Goal: Task Accomplishment & Management: Manage account settings

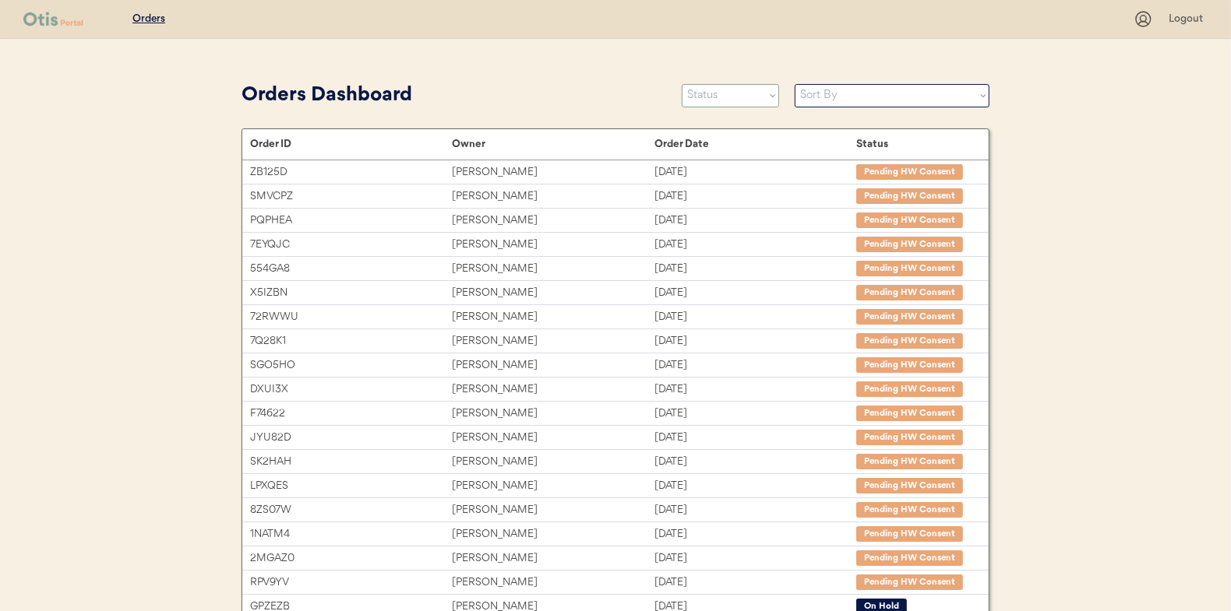
click at [708, 104] on select "Status On Hold New In Progress Complete Pending HW Consent Canceled" at bounding box center [730, 95] width 97 height 23
select select ""new""
click at [682, 84] on select "Status On Hold New In Progress Complete Pending HW Consent Canceled" at bounding box center [730, 95] width 97 height 23
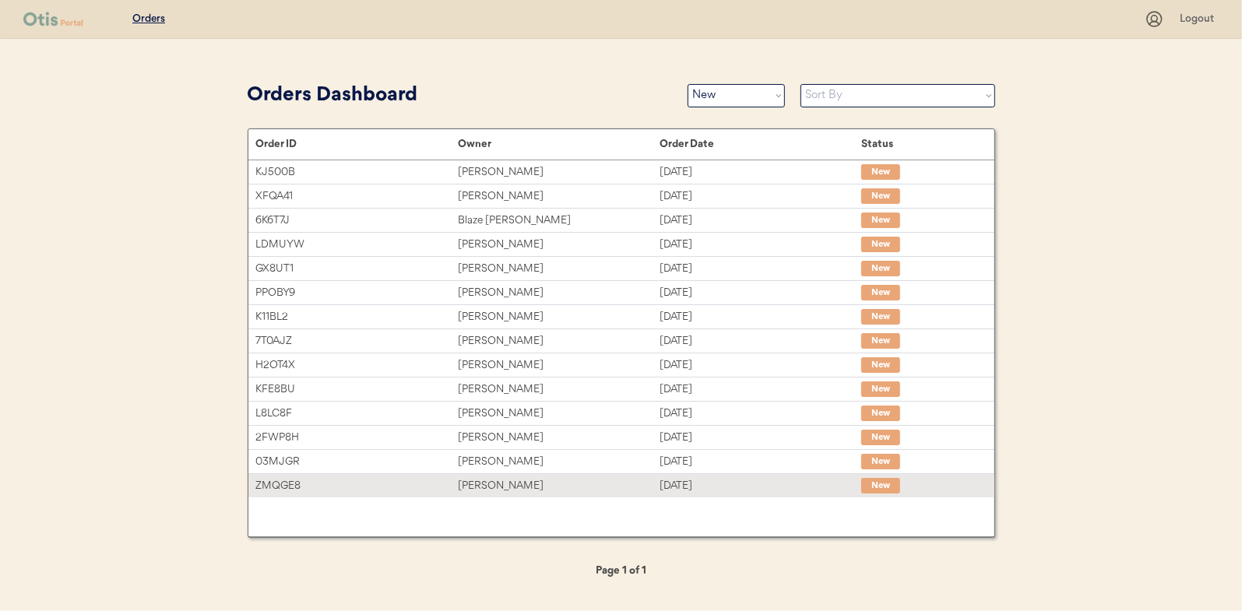
click at [475, 481] on div "Jennifer Braddy" at bounding box center [559, 487] width 202 height 18
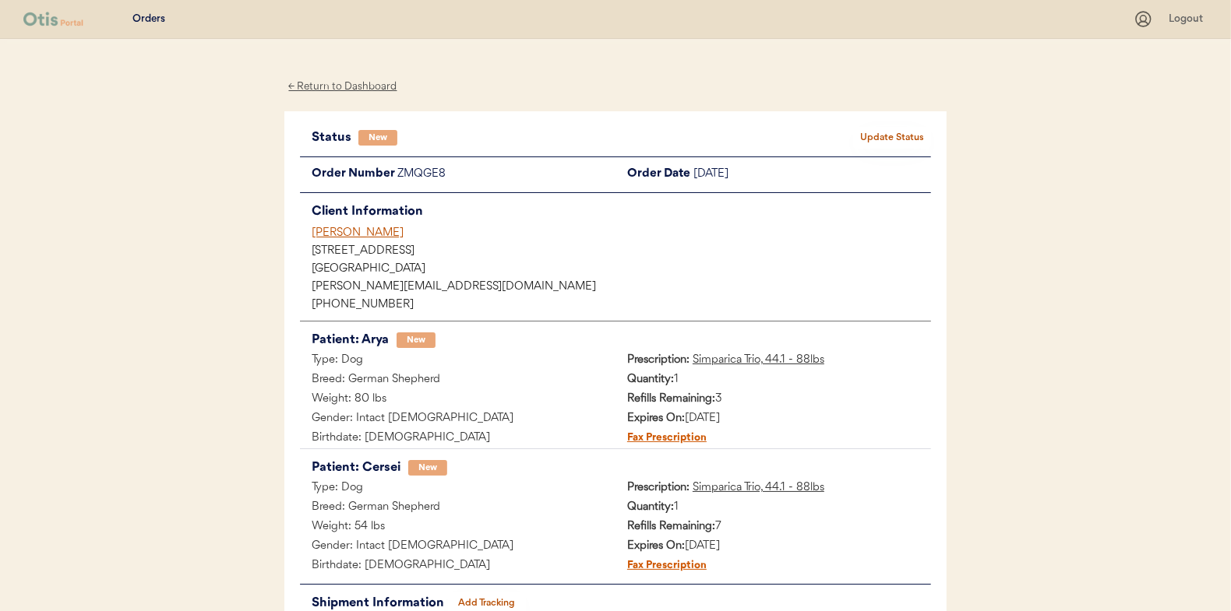
click at [912, 129] on button "Update Status" at bounding box center [892, 138] width 78 height 22
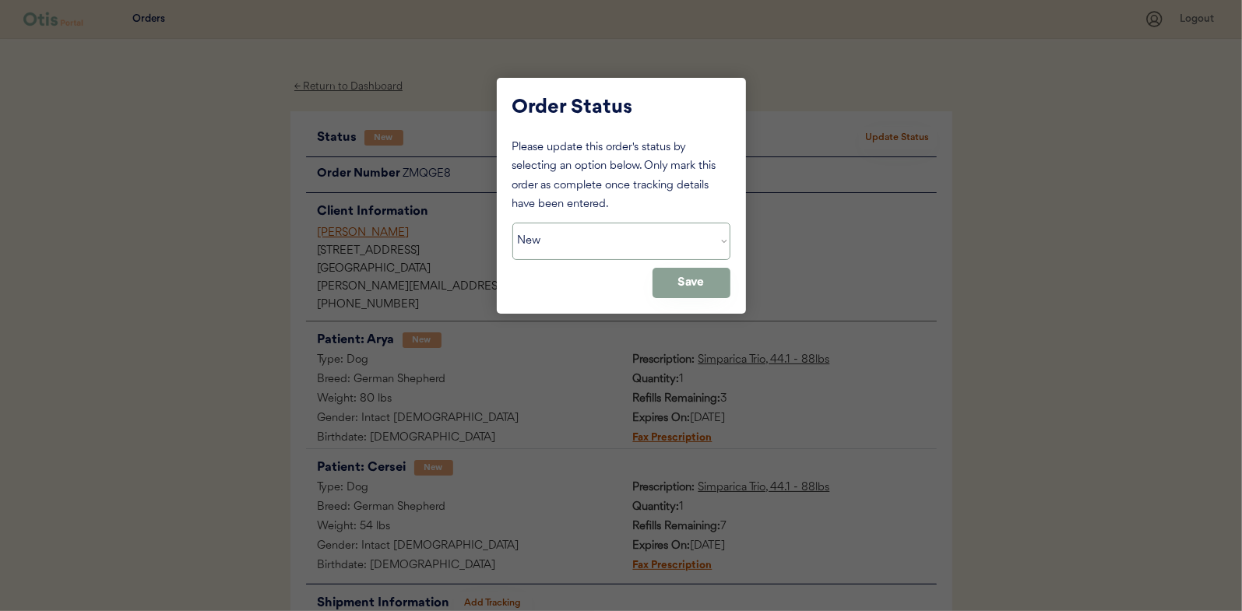
click at [606, 231] on select "Status On Hold New In Progress Complete Pending HW Consent Canceled" at bounding box center [622, 241] width 218 height 37
select select ""in_progress""
click at [513, 223] on select "Status On Hold New In Progress Complete Pending HW Consent Canceled" at bounding box center [622, 241] width 218 height 37
click at [696, 275] on button "Save" at bounding box center [692, 283] width 78 height 30
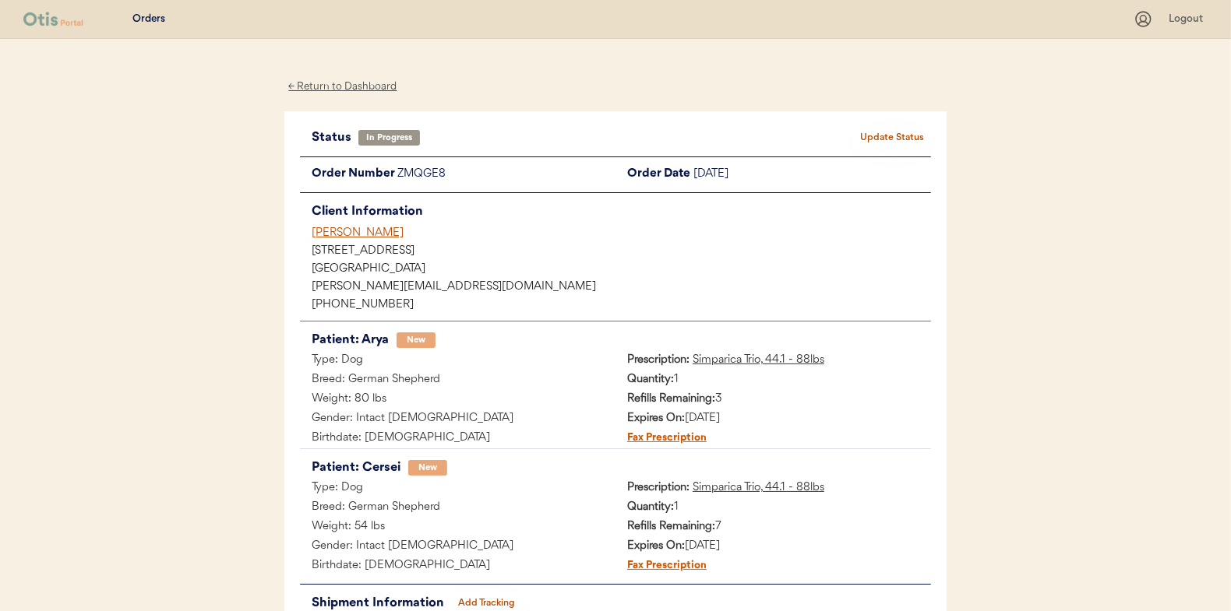
click at [354, 85] on div "← Return to Dashboard" at bounding box center [342, 87] width 117 height 18
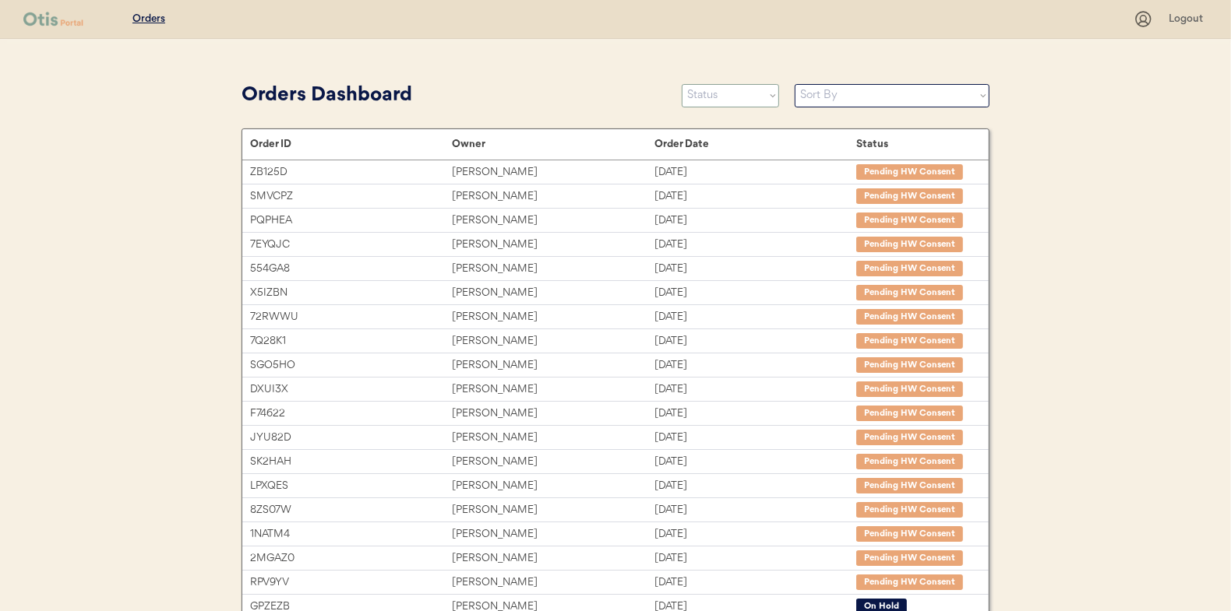
click at [722, 96] on select "Status On Hold New In Progress Complete Pending HW Consent Canceled" at bounding box center [730, 95] width 97 height 23
select select ""new""
click at [682, 84] on select "Status On Hold New In Progress Complete Pending HW Consent Canceled" at bounding box center [730, 95] width 97 height 23
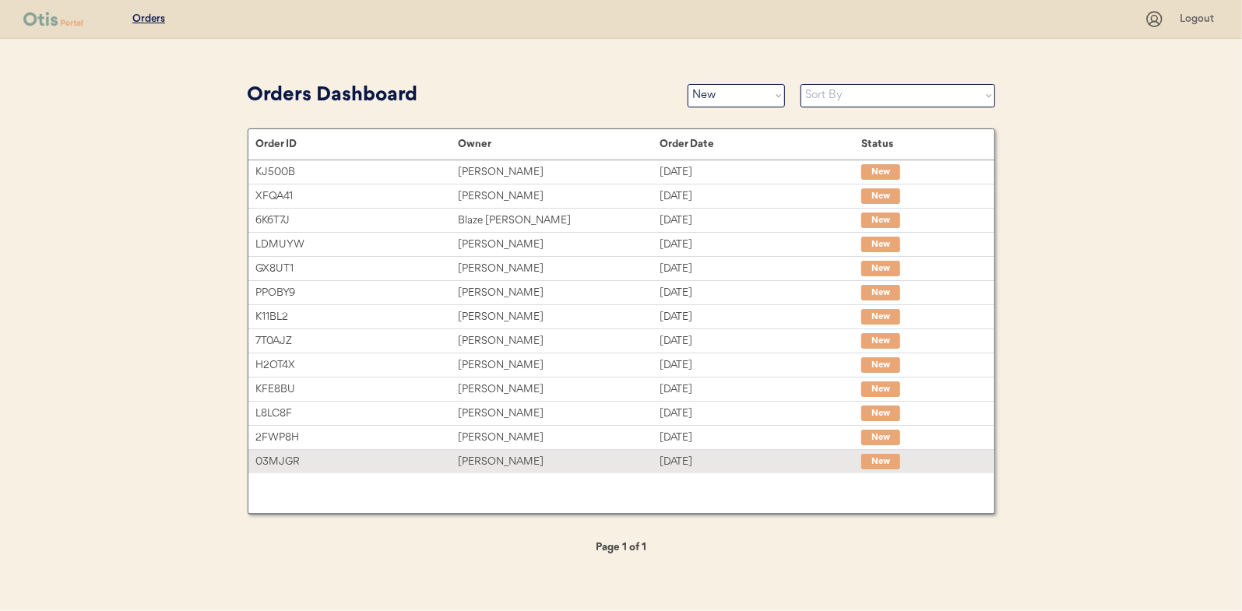
click at [473, 458] on div "[PERSON_NAME]" at bounding box center [559, 462] width 202 height 18
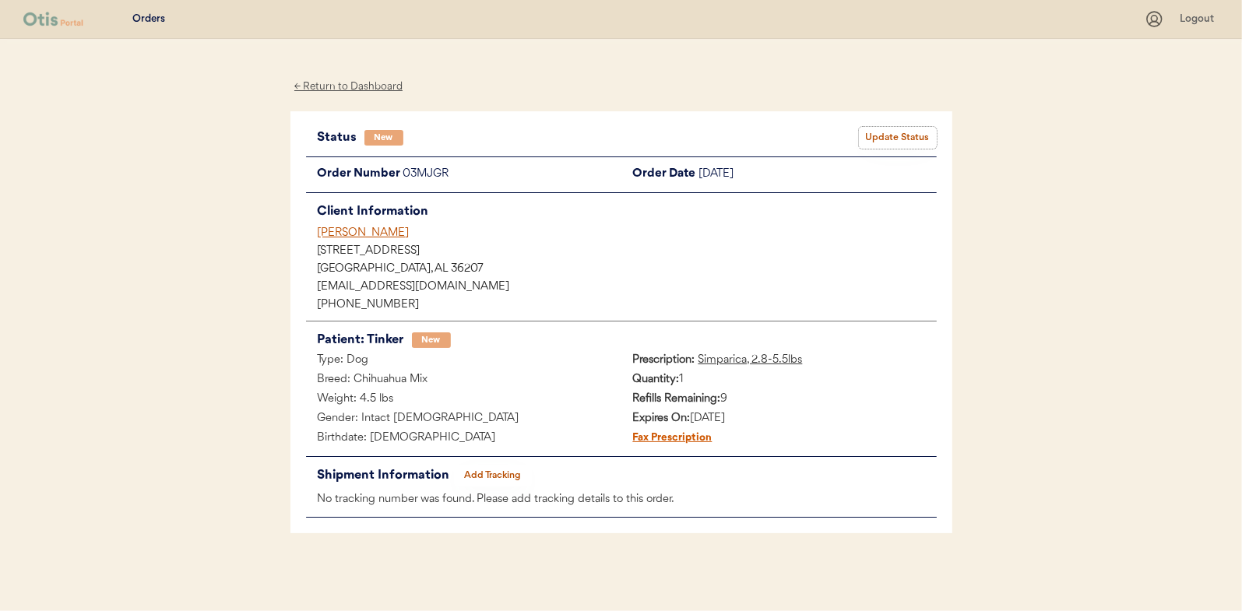
click at [906, 136] on button "Update Status" at bounding box center [898, 138] width 78 height 22
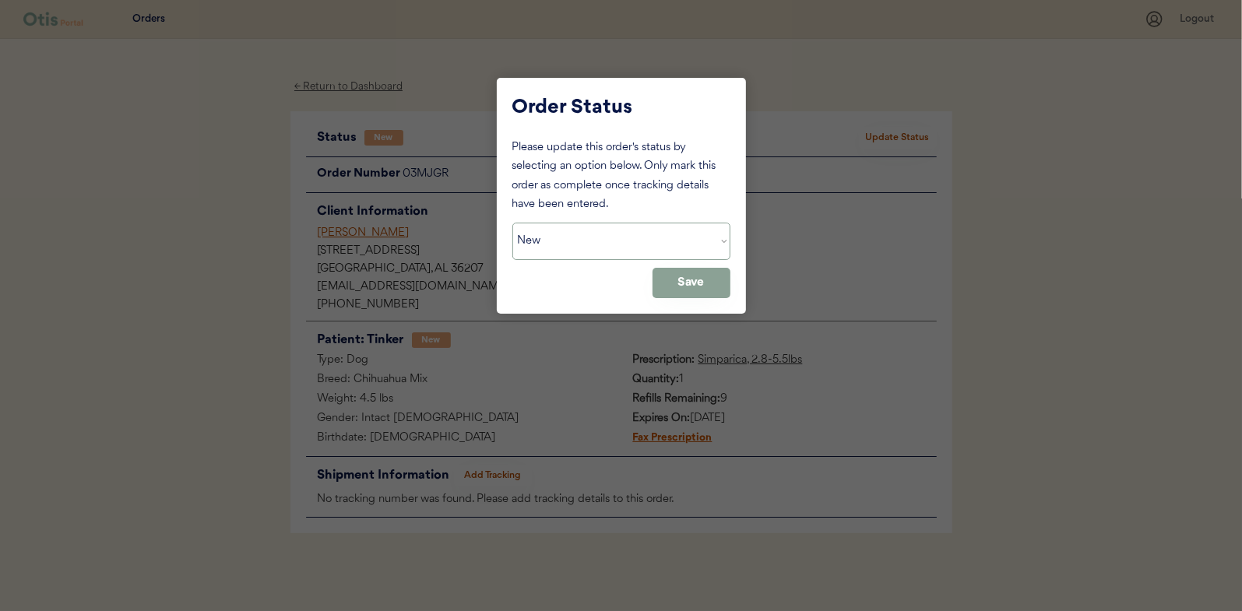
click at [604, 239] on select "Status On Hold New In Progress Complete Pending HW Consent Canceled" at bounding box center [622, 241] width 218 height 37
select select ""in_progress""
click at [513, 223] on select "Status On Hold New In Progress Complete Pending HW Consent Canceled" at bounding box center [622, 241] width 218 height 37
click at [680, 279] on button "Save" at bounding box center [692, 283] width 78 height 30
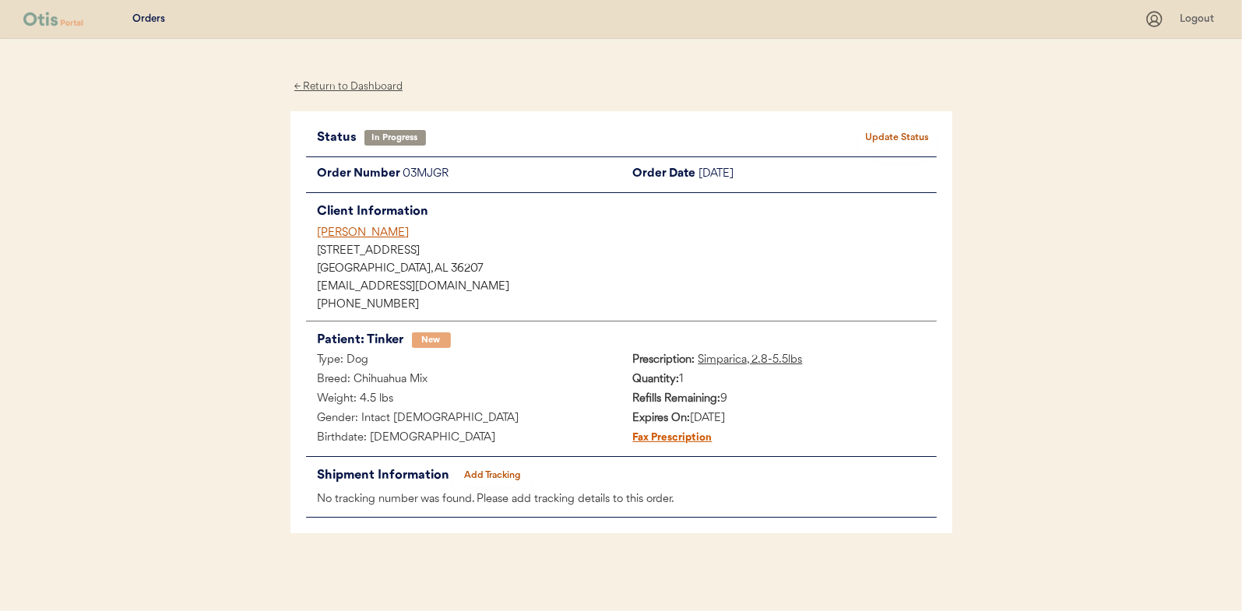
click at [361, 93] on div "← Return to Dashboard" at bounding box center [349, 87] width 117 height 18
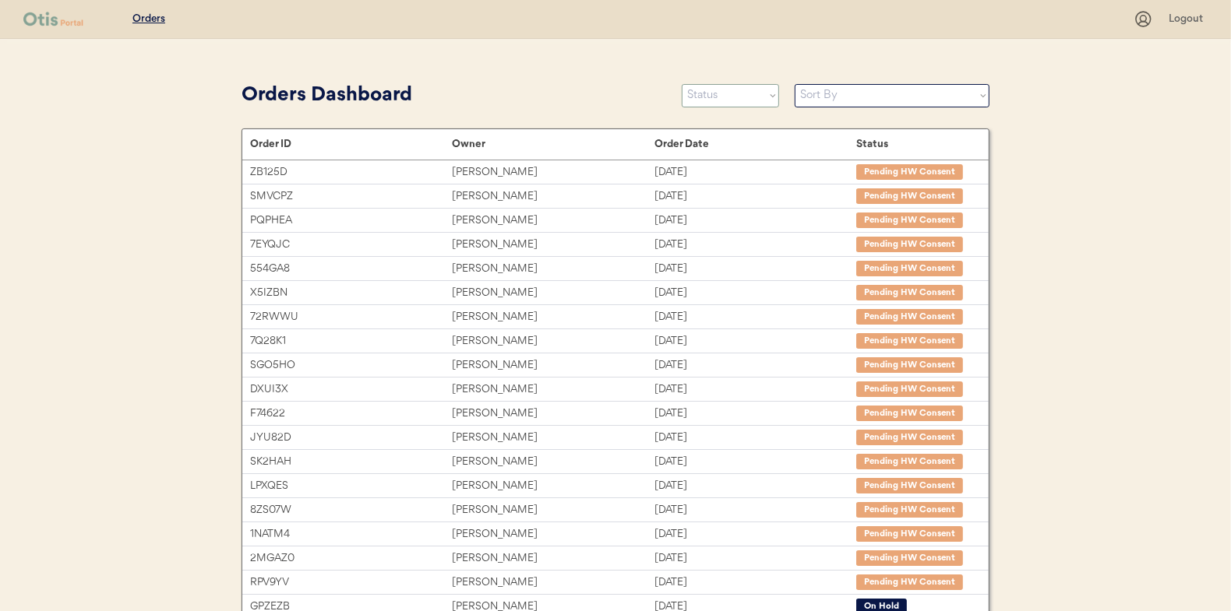
click at [700, 101] on select "Status On Hold New In Progress Complete Pending HW Consent Canceled" at bounding box center [730, 95] width 97 height 23
select select ""new""
click at [682, 84] on select "Status On Hold New In Progress Complete Pending HW Consent Canceled" at bounding box center [730, 95] width 97 height 23
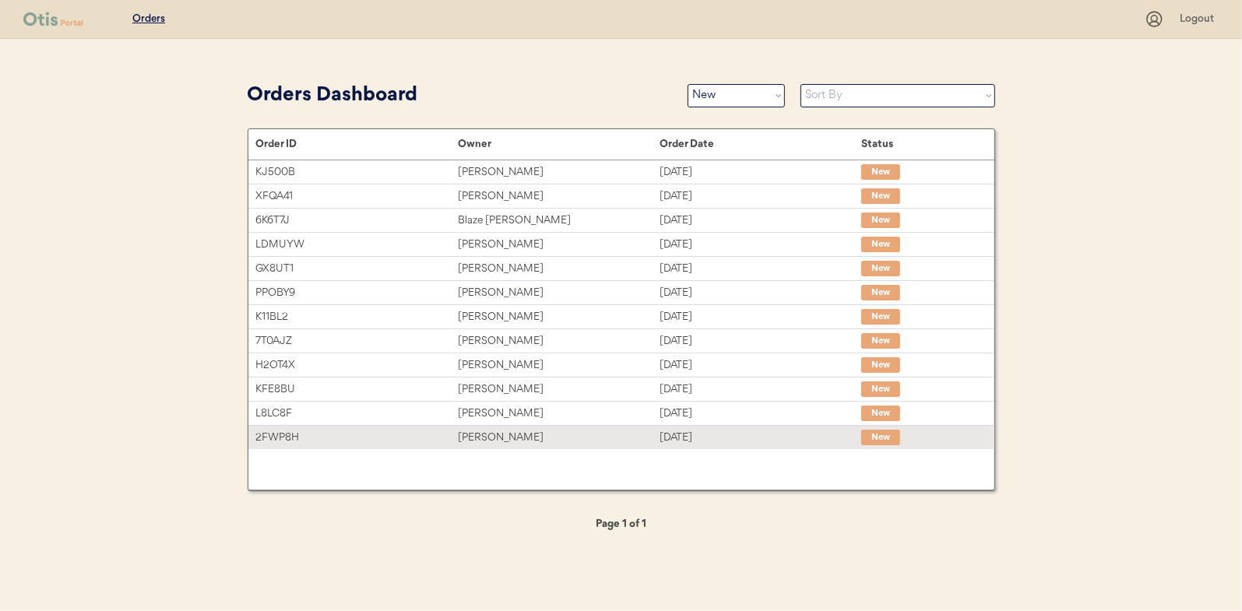
click at [516, 434] on div "Marc Criado-Mastros" at bounding box center [559, 438] width 202 height 18
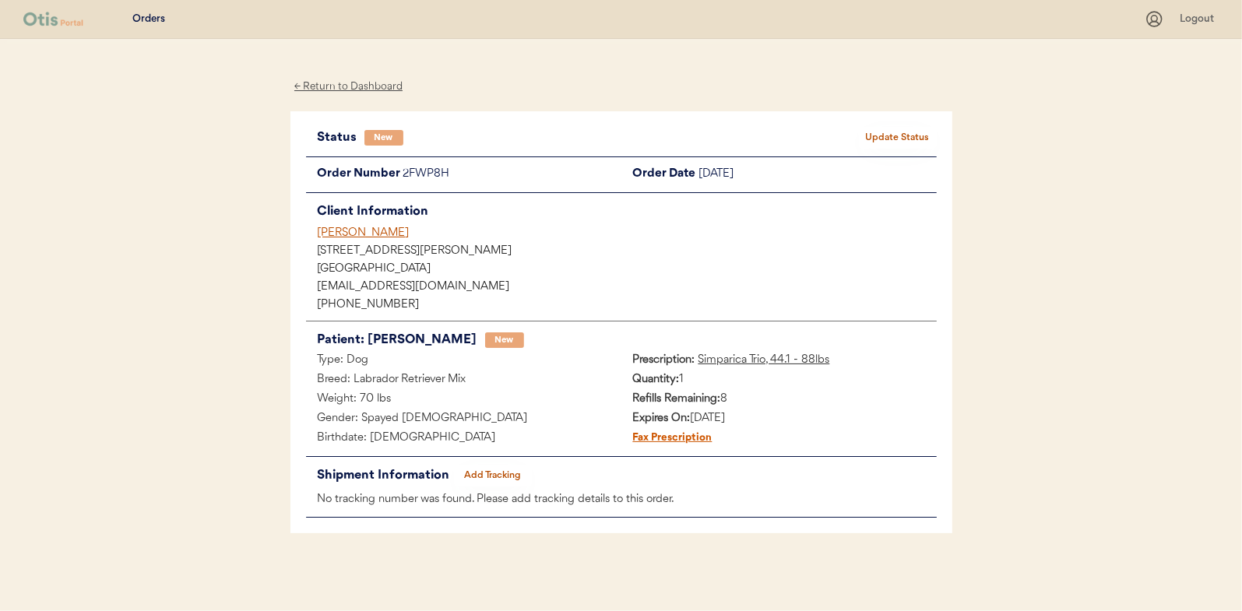
click at [886, 133] on button "Update Status" at bounding box center [898, 138] width 78 height 22
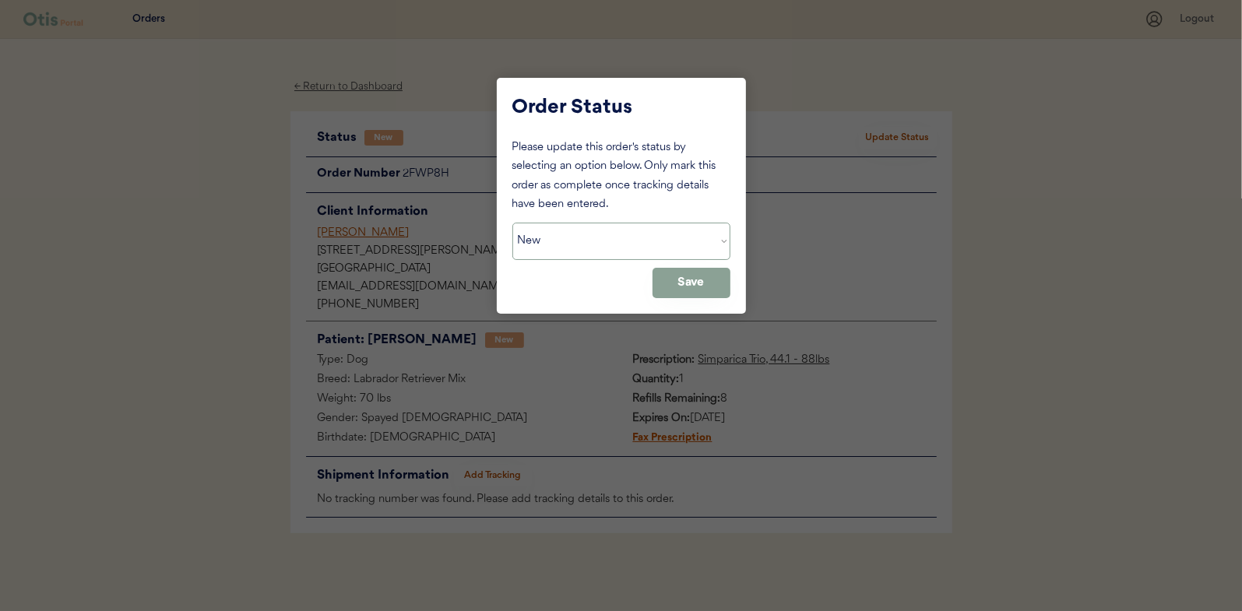
click at [583, 247] on select "Status On Hold New In Progress Complete Pending HW Consent Canceled" at bounding box center [622, 241] width 218 height 37
select select ""in_progress""
click at [513, 223] on select "Status On Hold New In Progress Complete Pending HW Consent Canceled" at bounding box center [622, 241] width 218 height 37
click at [689, 280] on button "Save" at bounding box center [692, 283] width 78 height 30
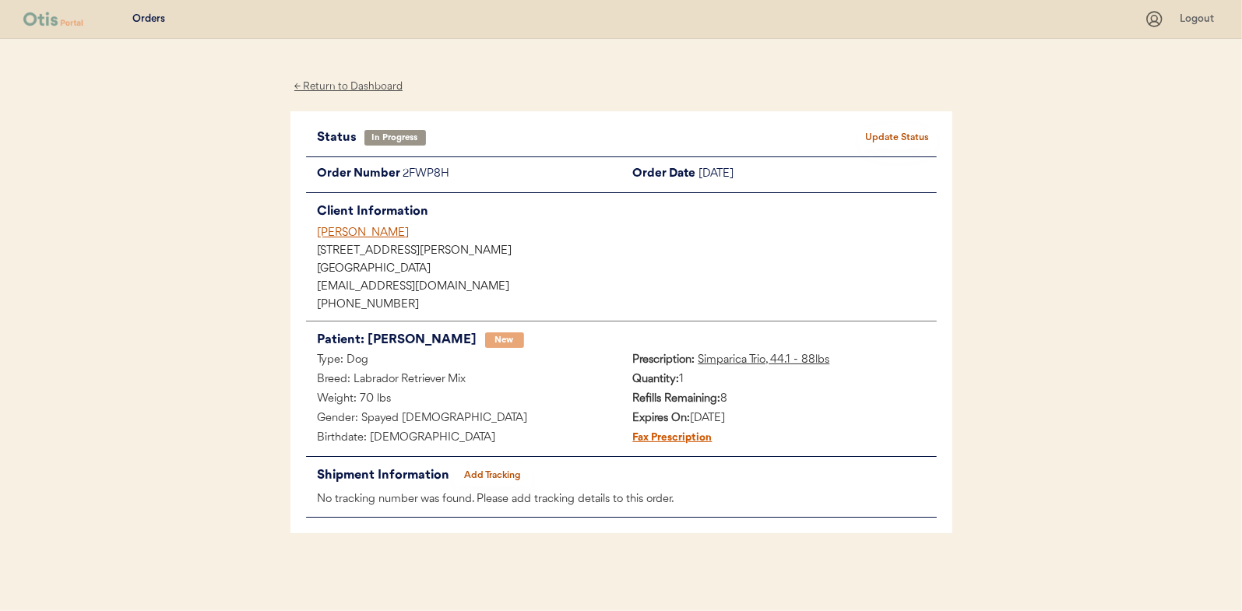
click at [348, 87] on div "← Return to Dashboard" at bounding box center [349, 87] width 117 height 18
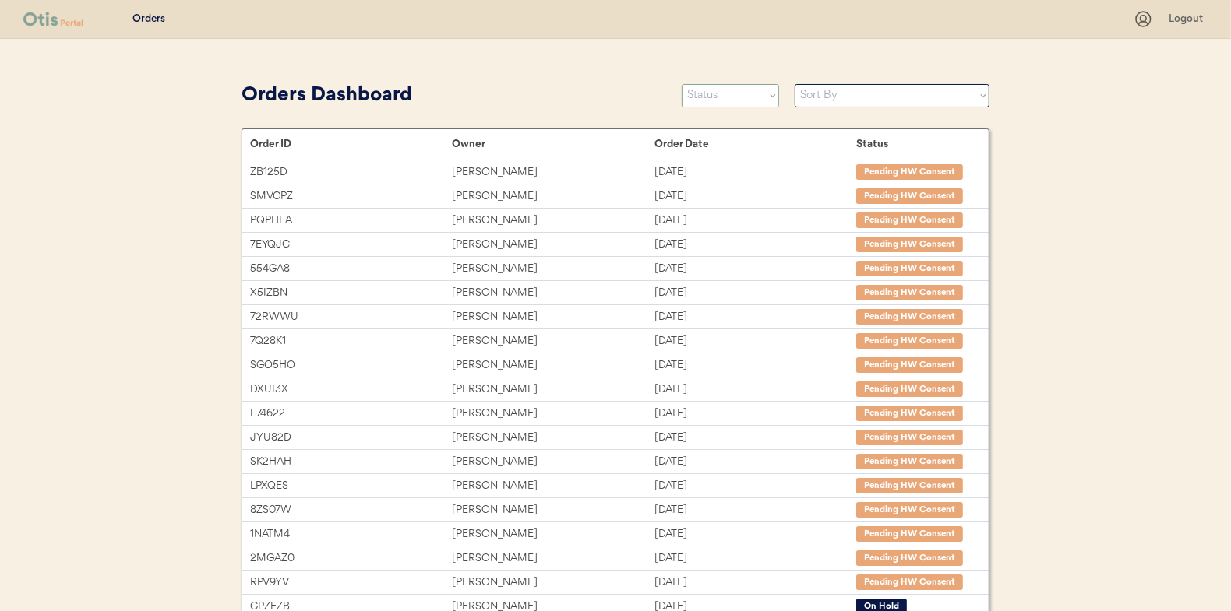
click at [717, 100] on select "Status On Hold New In Progress Complete Pending HW Consent Canceled" at bounding box center [730, 95] width 97 height 23
select select ""new""
click at [682, 84] on select "Status On Hold New In Progress Complete Pending HW Consent Canceled" at bounding box center [730, 95] width 97 height 23
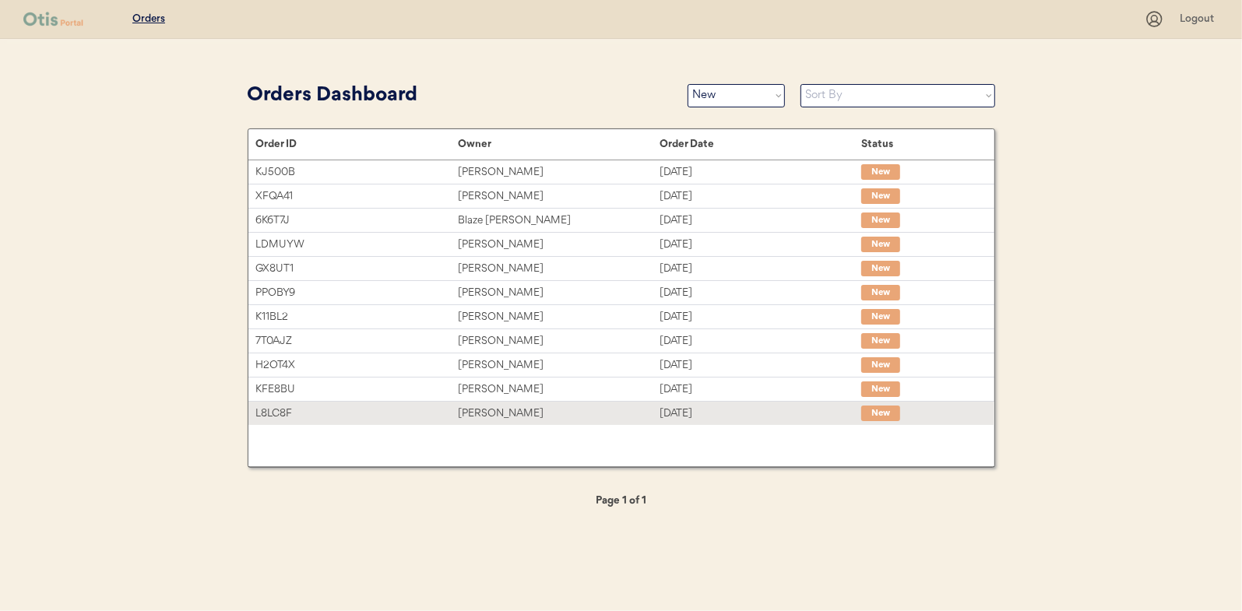
click at [496, 413] on div "[PERSON_NAME]" at bounding box center [559, 414] width 202 height 18
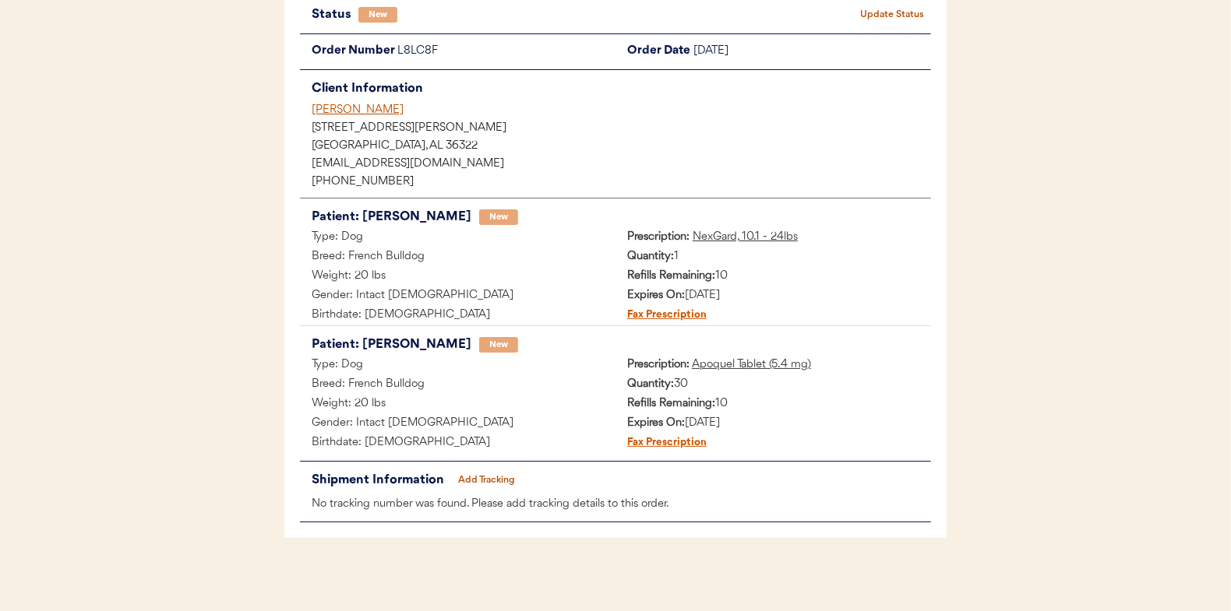
scroll to position [127, 0]
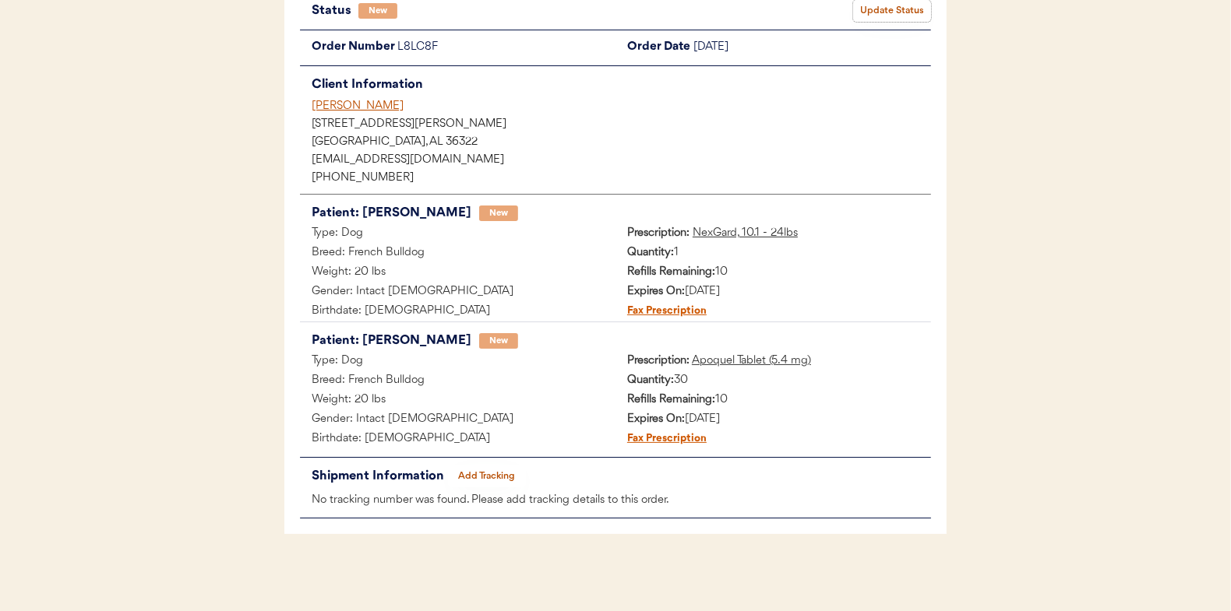
click at [893, 7] on button "Update Status" at bounding box center [892, 11] width 78 height 22
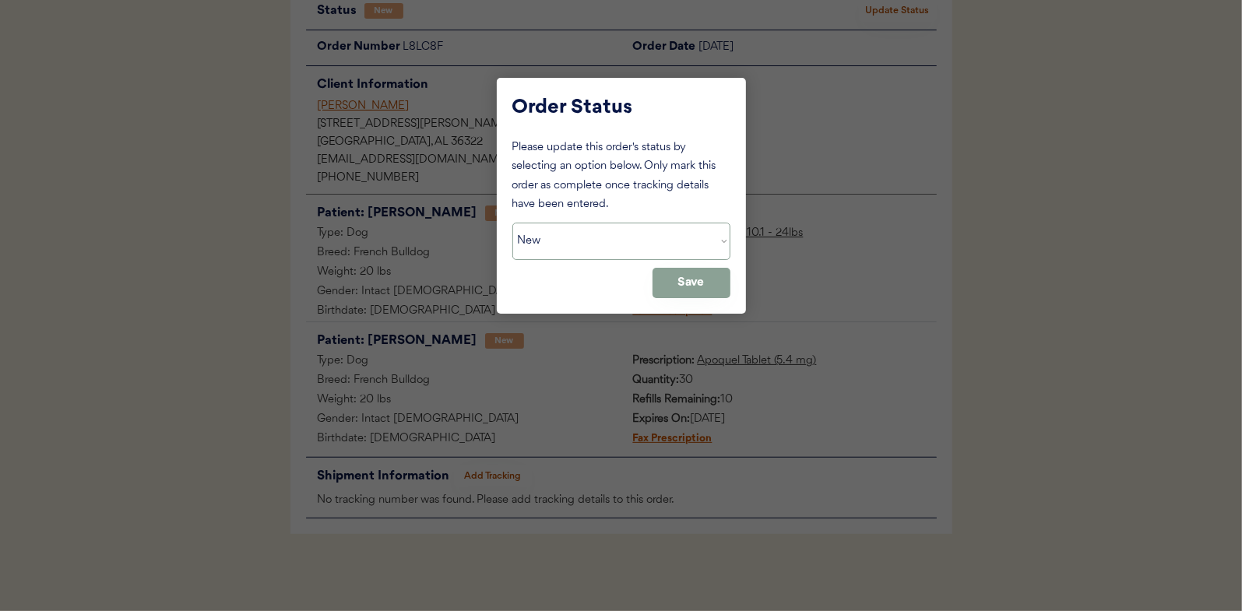
click at [591, 241] on select "Status On Hold New In Progress Complete Pending HW Consent Canceled" at bounding box center [622, 241] width 218 height 37
select select ""in_progress""
click at [513, 223] on select "Status On Hold New In Progress Complete Pending HW Consent Canceled" at bounding box center [622, 241] width 218 height 37
click at [682, 288] on button "Save" at bounding box center [692, 283] width 78 height 30
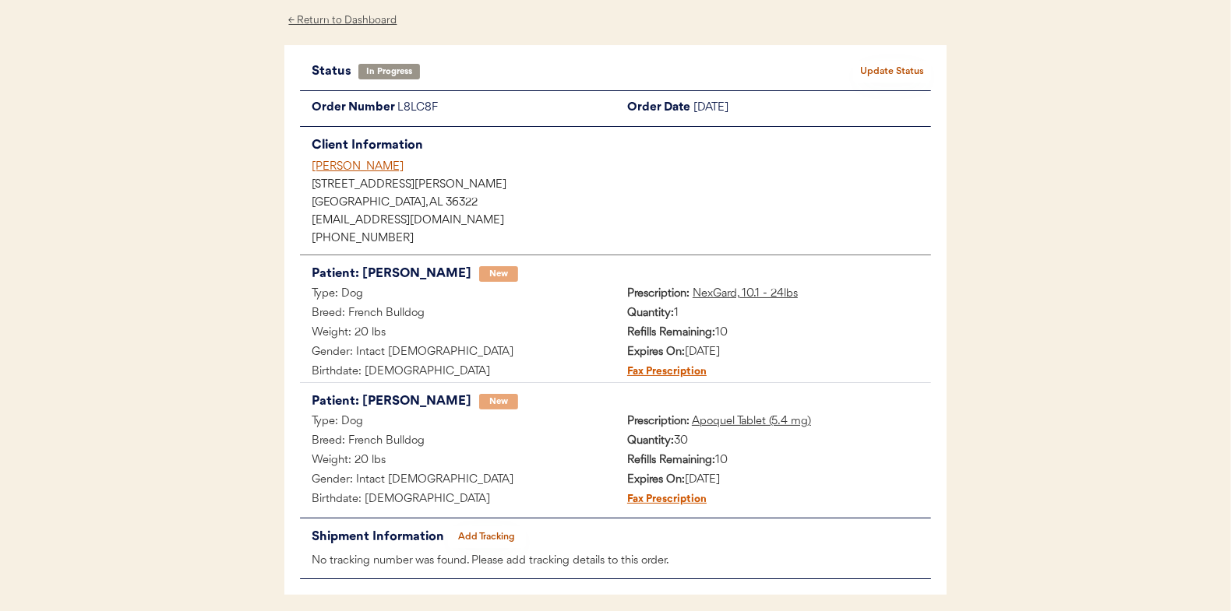
scroll to position [49, 0]
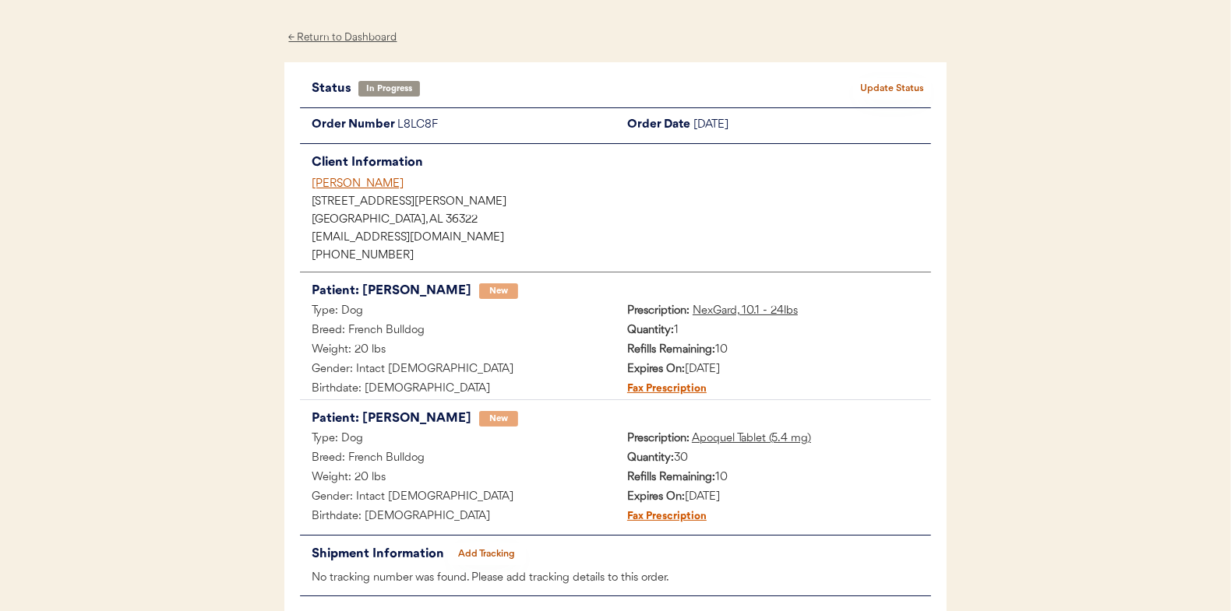
click at [348, 34] on div "← Return to Dashboard" at bounding box center [342, 38] width 117 height 18
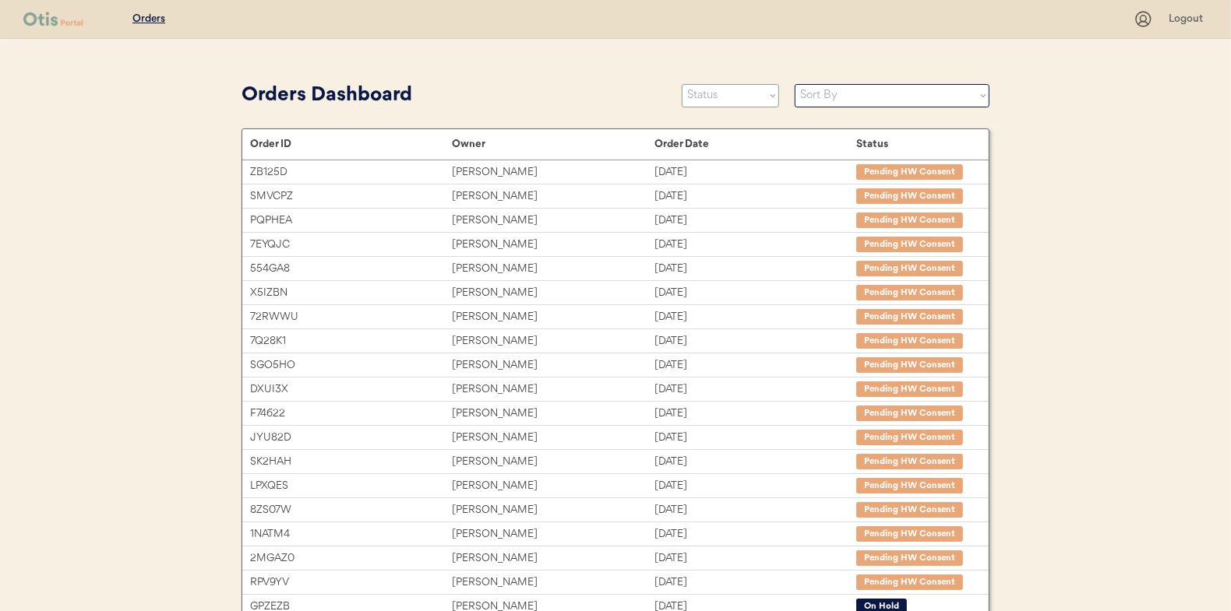
click at [731, 96] on select "Status On Hold New In Progress Complete Pending HW Consent Canceled" at bounding box center [730, 95] width 97 height 23
select select ""new""
click at [682, 84] on select "Status On Hold New In Progress Complete Pending HW Consent Canceled" at bounding box center [730, 95] width 97 height 23
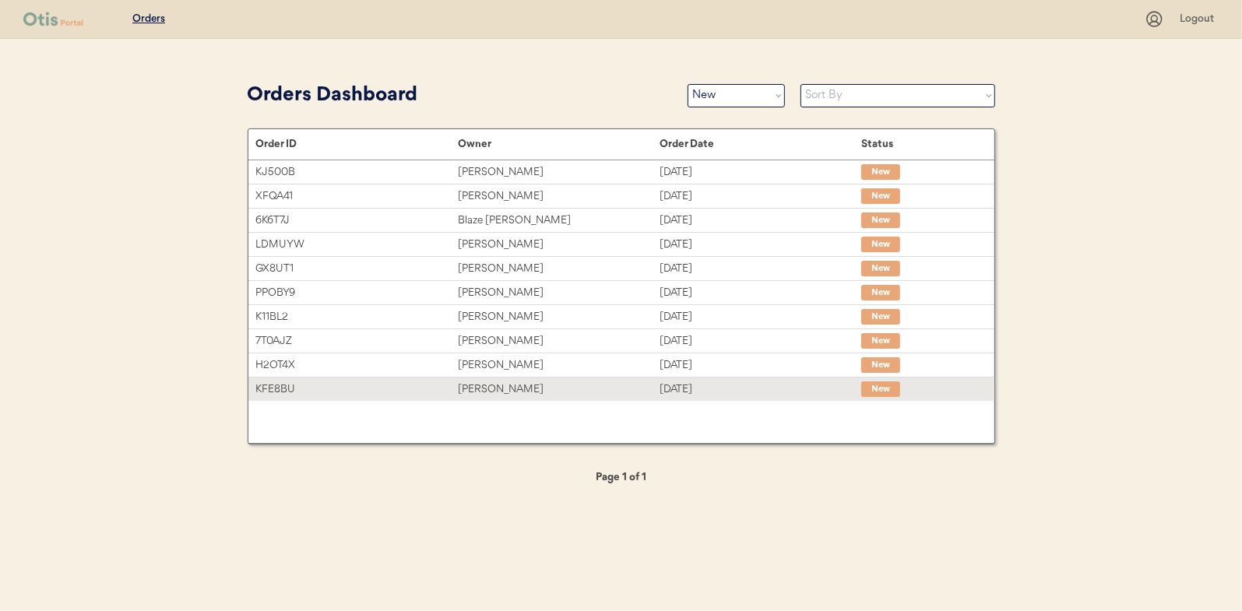
click at [481, 381] on div "[PERSON_NAME]" at bounding box center [559, 390] width 202 height 18
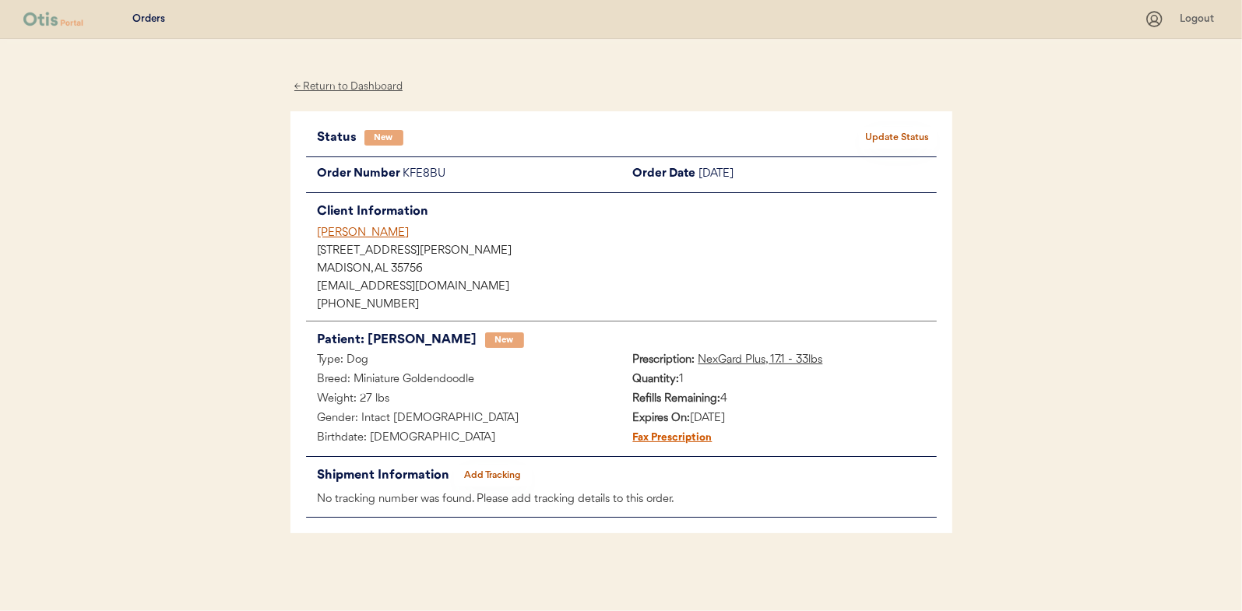
click at [900, 136] on button "Update Status" at bounding box center [898, 138] width 78 height 22
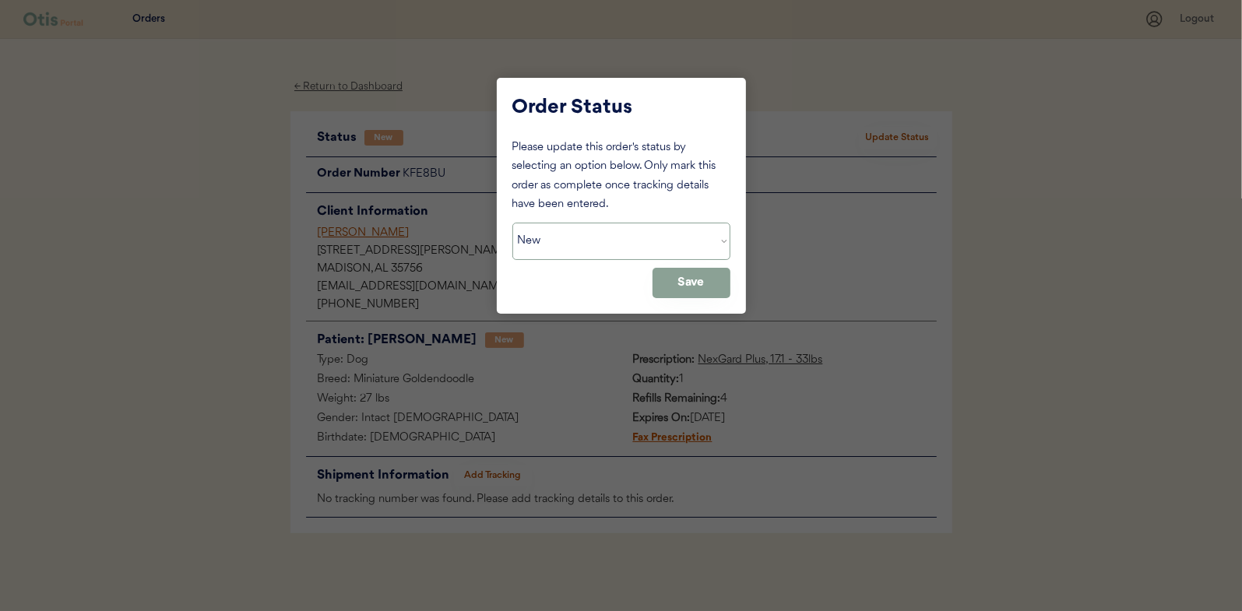
click at [589, 245] on select "Status On Hold New In Progress Complete Pending HW Consent Canceled" at bounding box center [622, 241] width 218 height 37
select select ""in_progress""
click at [513, 223] on select "Status On Hold New In Progress Complete Pending HW Consent Canceled" at bounding box center [622, 241] width 218 height 37
click at [686, 281] on button "Save" at bounding box center [692, 283] width 78 height 30
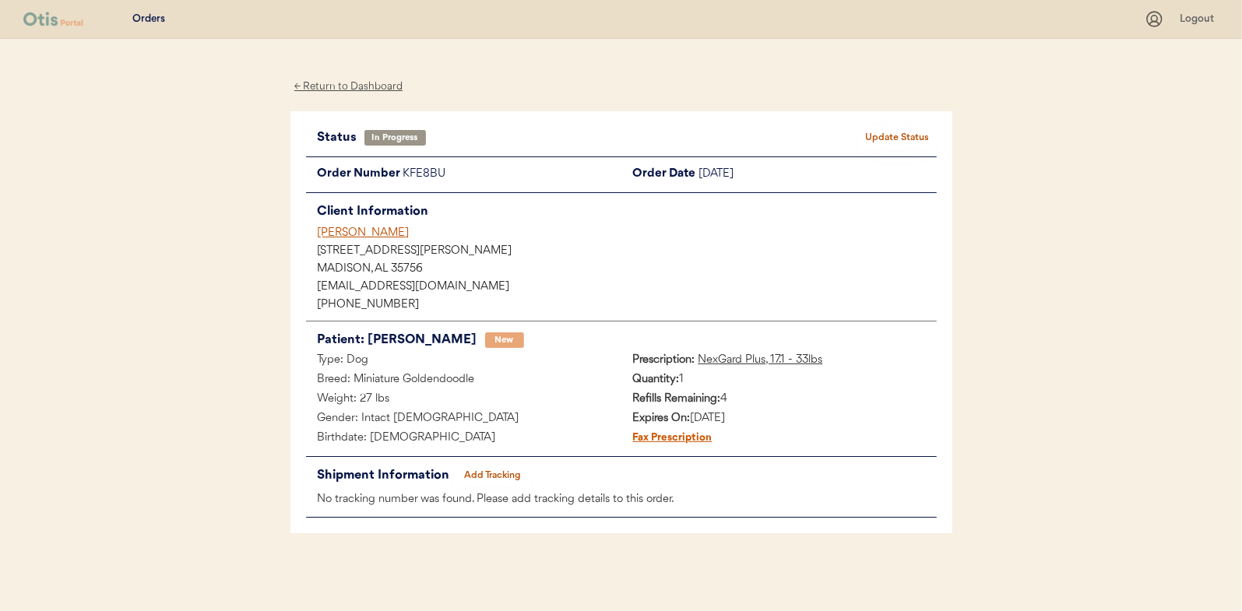
click at [354, 92] on div "← Return to Dashboard" at bounding box center [349, 87] width 117 height 18
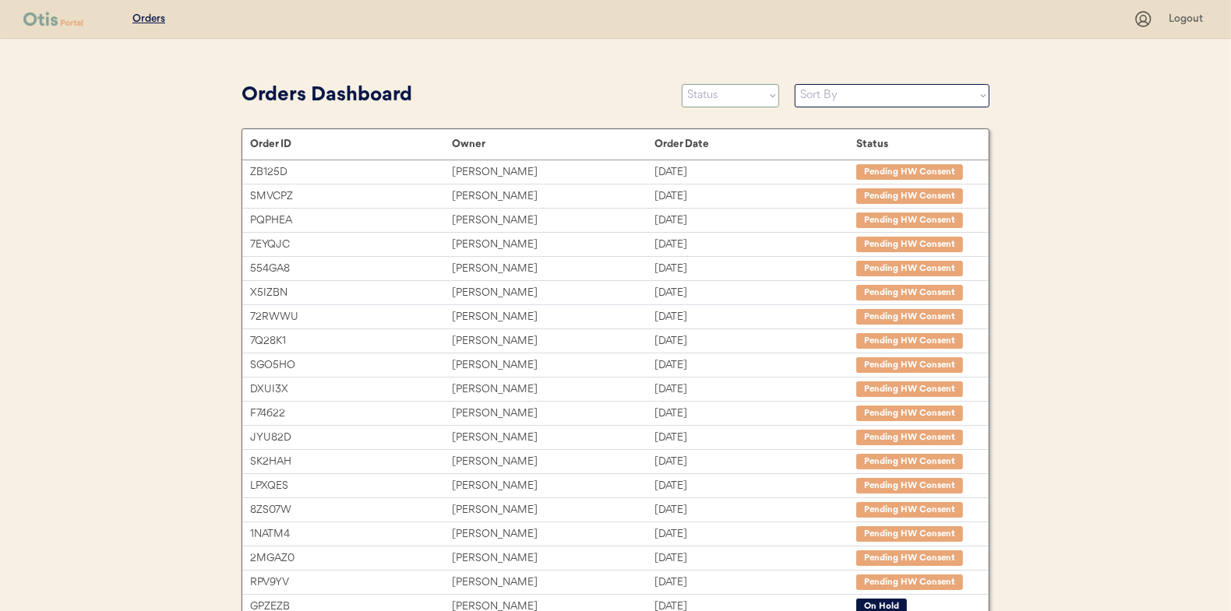
click at [709, 96] on select "Status On Hold New In Progress Complete Pending HW Consent Canceled" at bounding box center [730, 95] width 97 height 23
select select ""new""
click at [682, 84] on select "Status On Hold New In Progress Complete Pending HW Consent Canceled" at bounding box center [730, 95] width 97 height 23
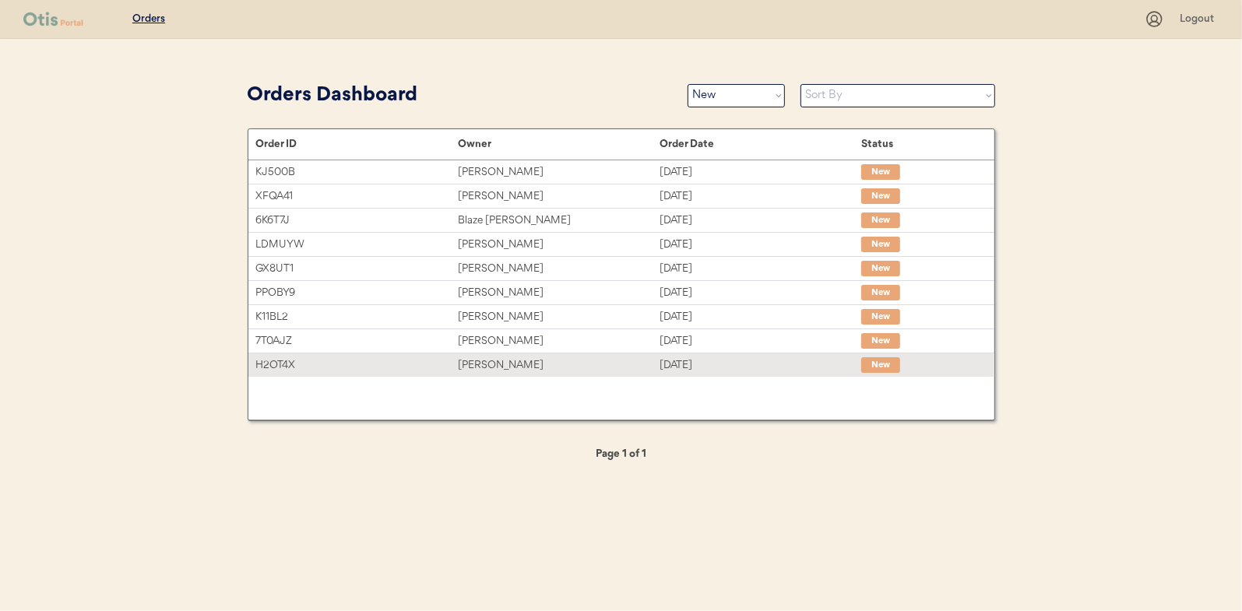
click at [491, 365] on div "Naomi Luking" at bounding box center [559, 366] width 202 height 18
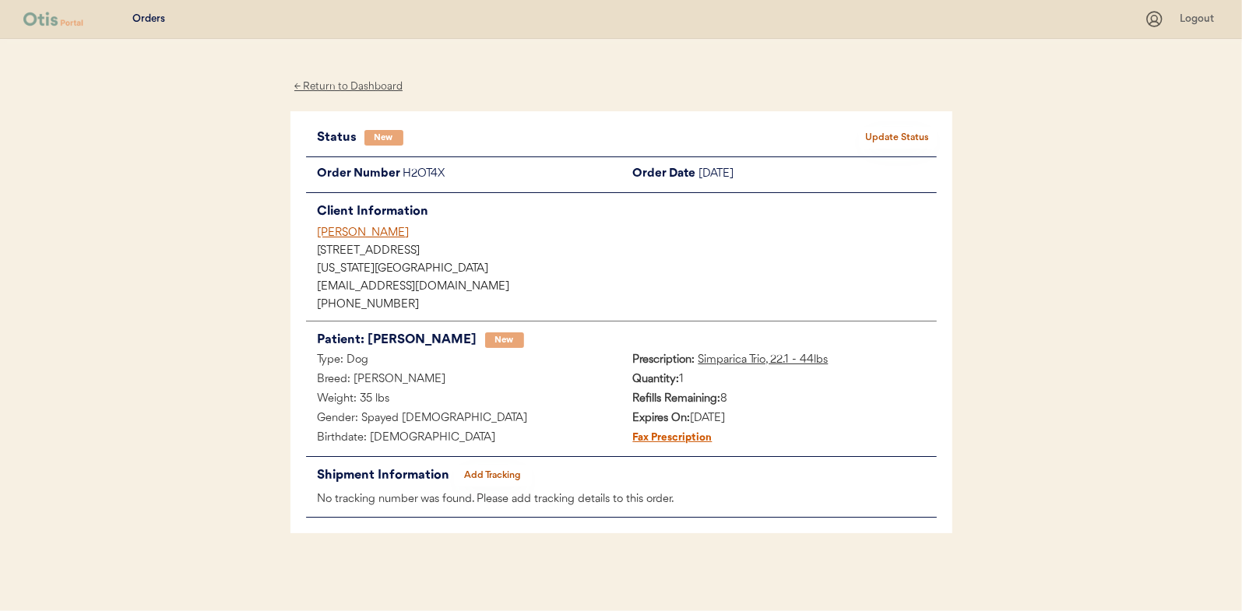
click at [898, 127] on button "Update Status" at bounding box center [898, 138] width 78 height 22
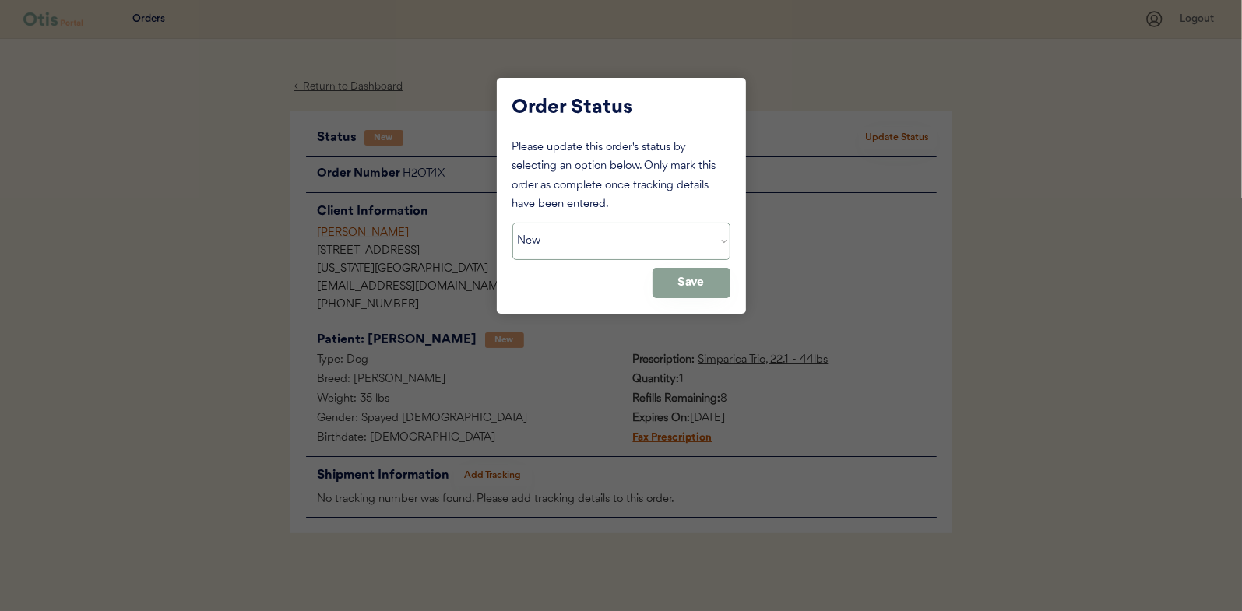
click at [571, 241] on select "Status On Hold New In Progress Complete Pending HW Consent Canceled" at bounding box center [622, 241] width 218 height 37
select select ""in_progress""
click at [513, 223] on select "Status On Hold New In Progress Complete Pending HW Consent Canceled" at bounding box center [622, 241] width 218 height 37
click at [687, 280] on button "Save" at bounding box center [692, 283] width 78 height 30
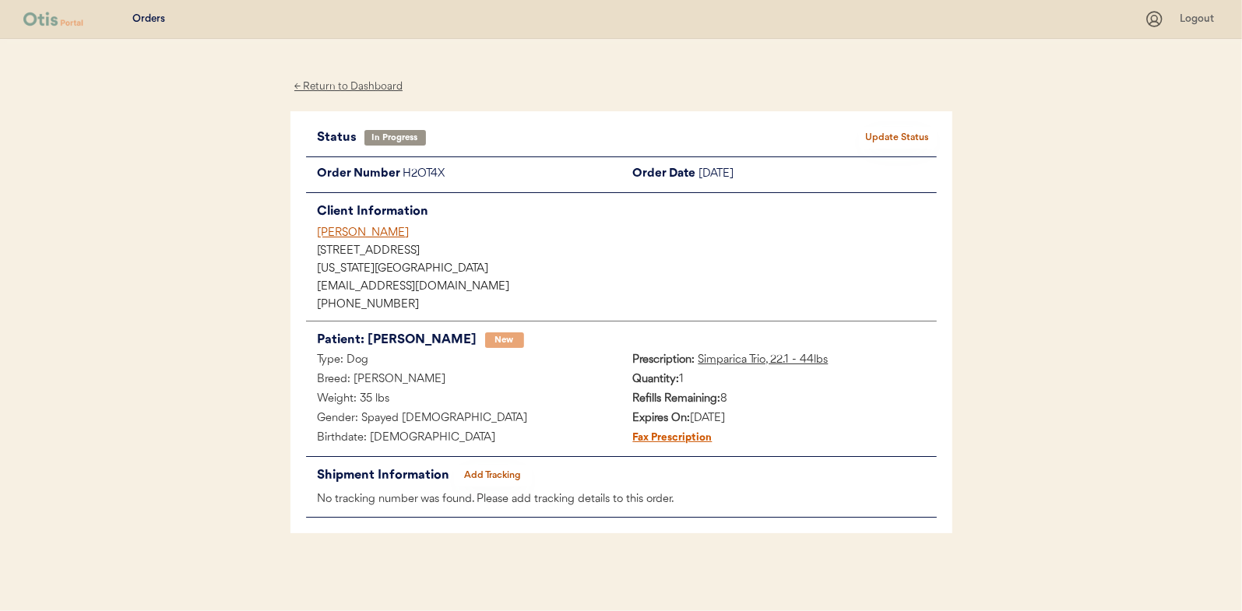
click at [365, 83] on div "← Return to Dashboard" at bounding box center [349, 87] width 117 height 18
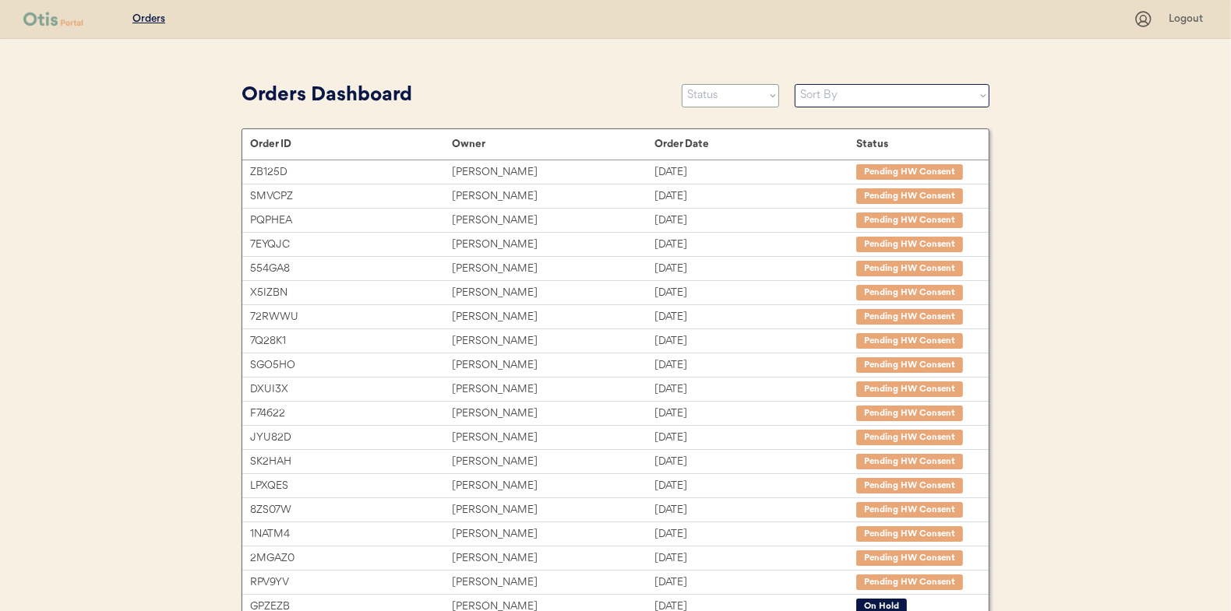
click at [723, 101] on select "Status On Hold New In Progress Complete Pending HW Consent Canceled" at bounding box center [730, 95] width 97 height 23
select select ""new""
click at [682, 84] on select "Status On Hold New In Progress Complete Pending HW Consent Canceled" at bounding box center [730, 95] width 97 height 23
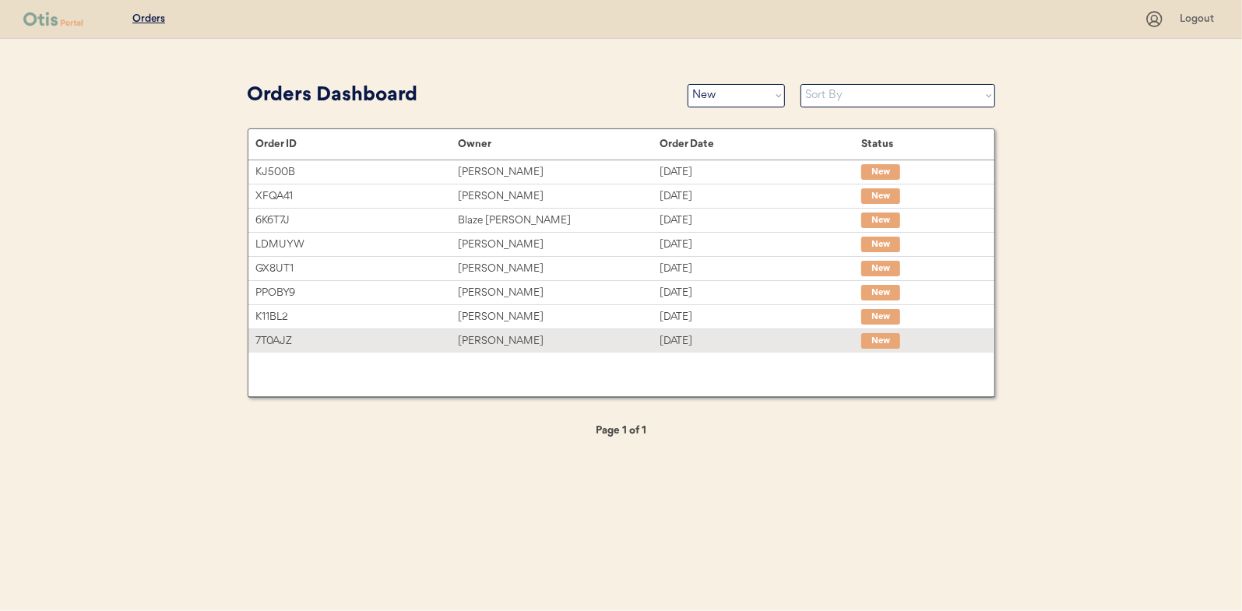
click at [501, 342] on div "[PERSON_NAME]" at bounding box center [559, 342] width 202 height 18
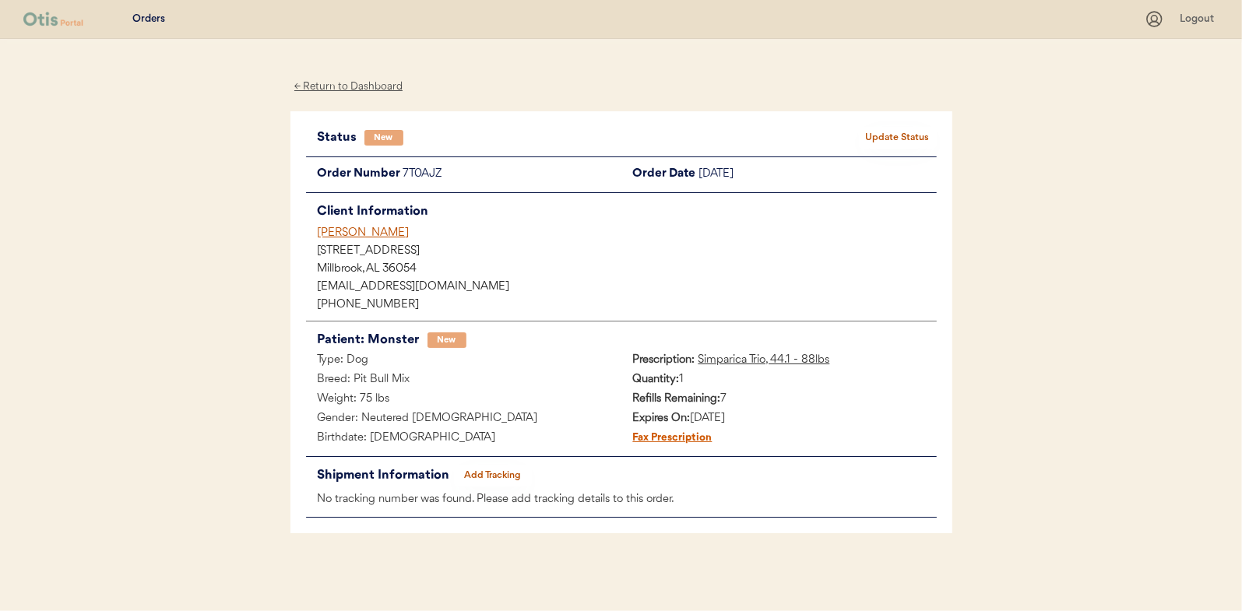
click at [887, 130] on button "Update Status" at bounding box center [898, 138] width 78 height 22
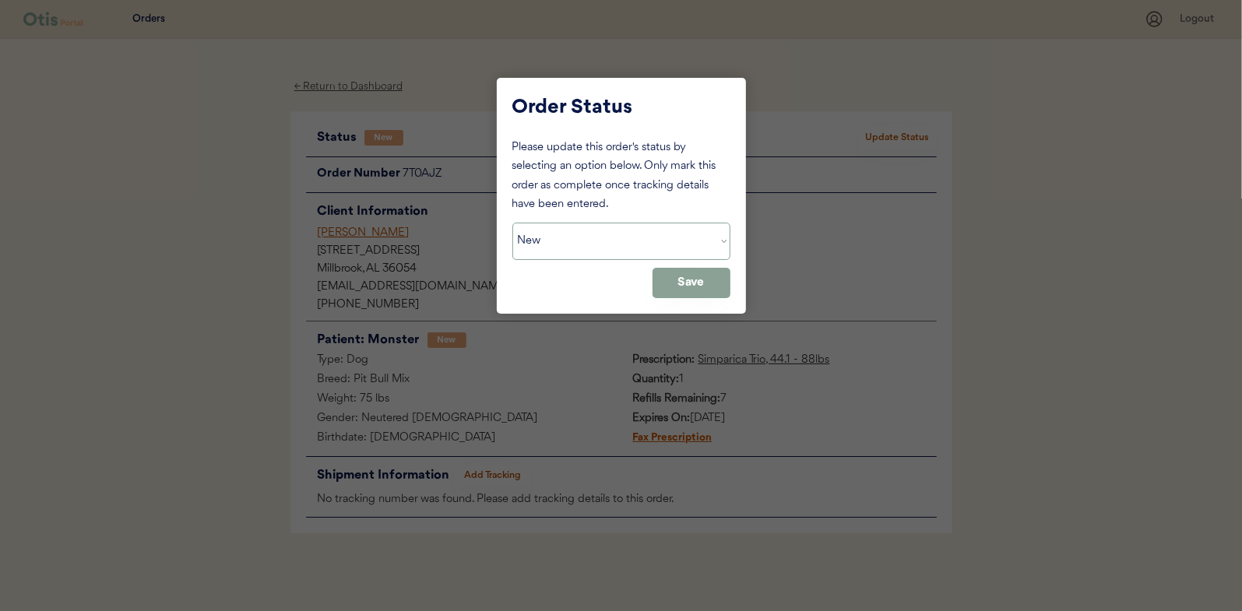
click at [541, 239] on select "Status On Hold New In Progress Complete Pending HW Consent Canceled" at bounding box center [622, 241] width 218 height 37
select select ""in_progress""
click at [513, 223] on select "Status On Hold New In Progress Complete Pending HW Consent Canceled" at bounding box center [622, 241] width 218 height 37
click at [668, 277] on button "Save" at bounding box center [692, 283] width 78 height 30
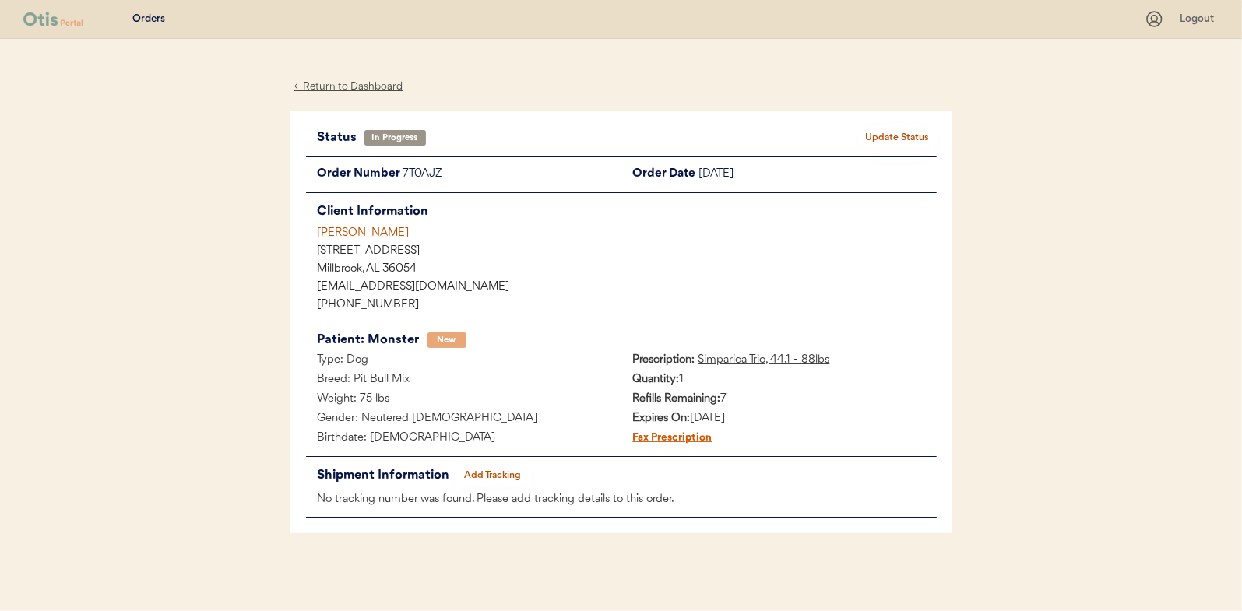
click at [354, 85] on div "← Return to Dashboard" at bounding box center [349, 87] width 117 height 18
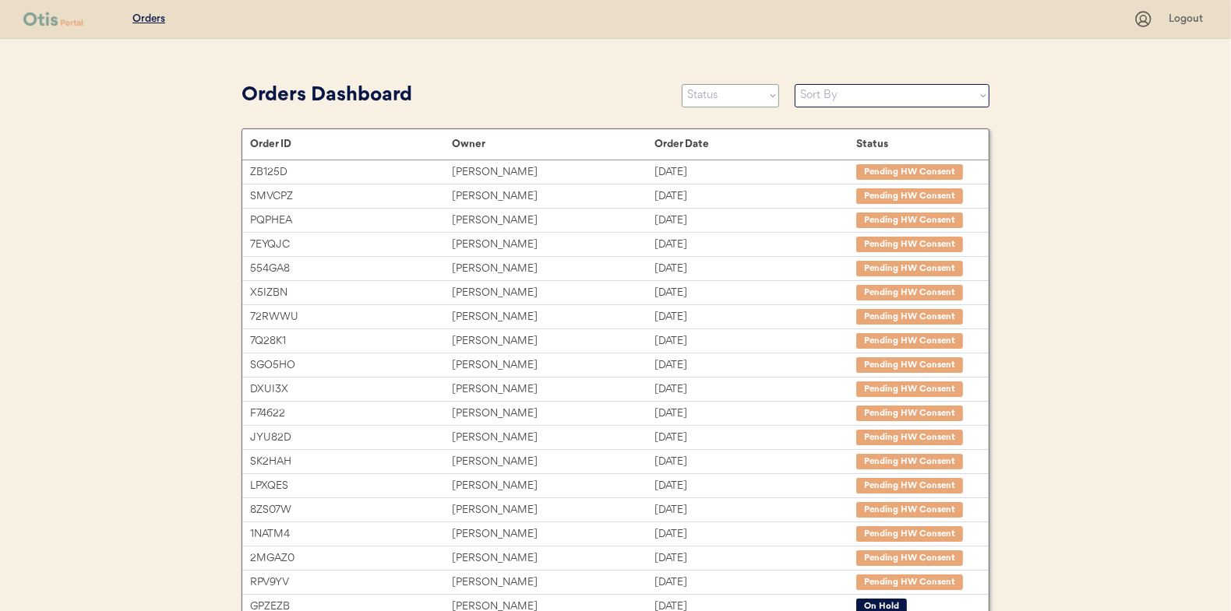
click at [713, 100] on select "Status On Hold New In Progress Complete Pending HW Consent Canceled" at bounding box center [730, 95] width 97 height 23
select select ""new""
click at [682, 84] on select "Status On Hold New In Progress Complete Pending HW Consent Canceled" at bounding box center [730, 95] width 97 height 23
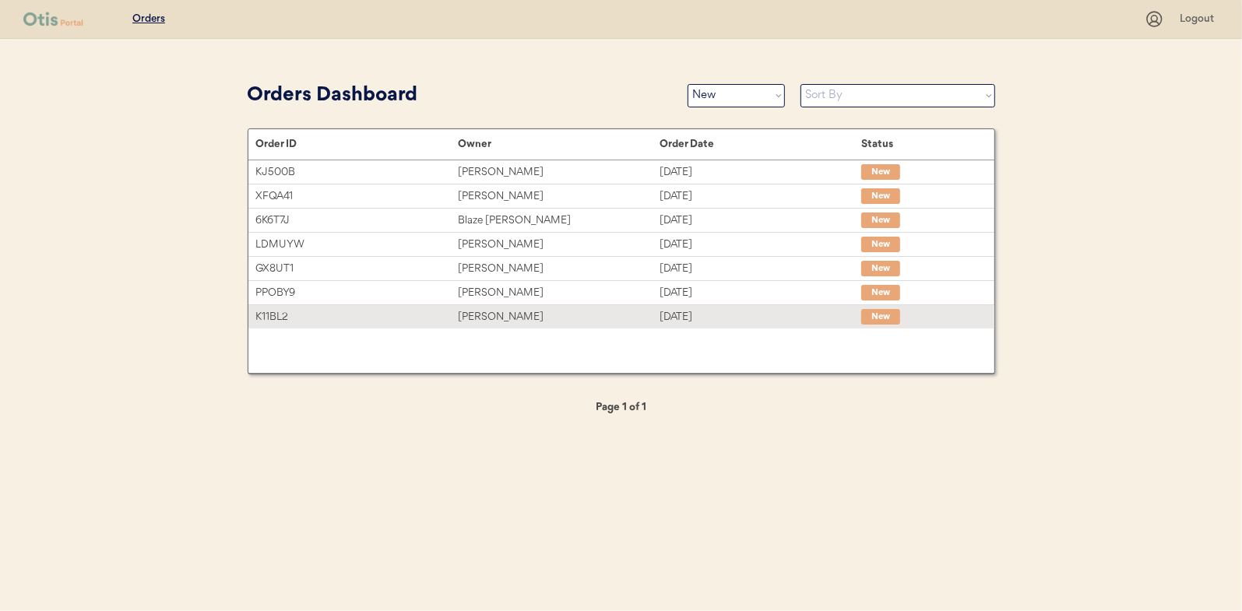
click at [479, 312] on div "[PERSON_NAME]" at bounding box center [559, 317] width 202 height 18
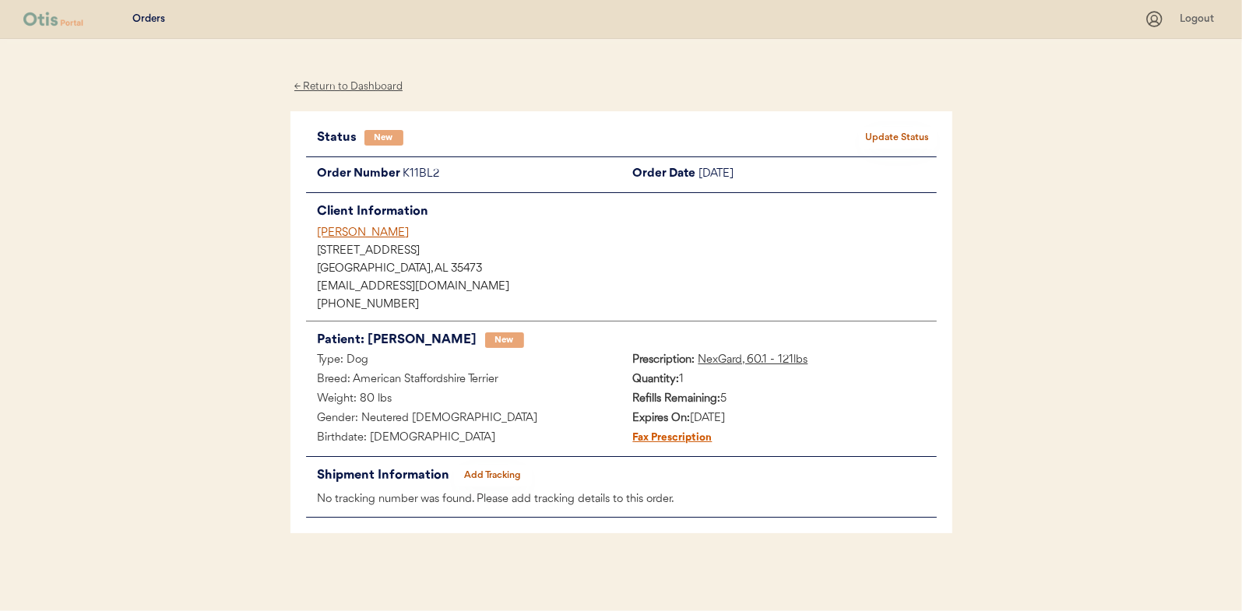
click at [900, 136] on button "Update Status" at bounding box center [898, 138] width 78 height 22
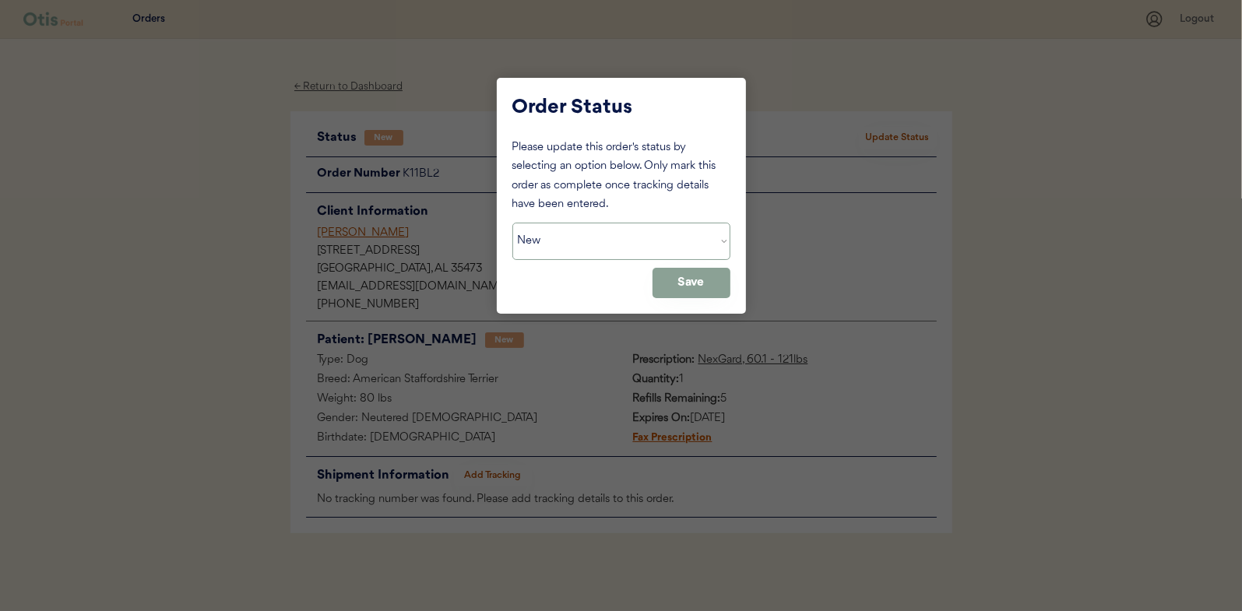
click at [575, 249] on select "Status On Hold New In Progress Complete Pending HW Consent Canceled" at bounding box center [622, 241] width 218 height 37
select select ""in_progress""
click at [513, 223] on select "Status On Hold New In Progress Complete Pending HW Consent Canceled" at bounding box center [622, 241] width 218 height 37
click at [713, 284] on button "Save" at bounding box center [692, 283] width 78 height 30
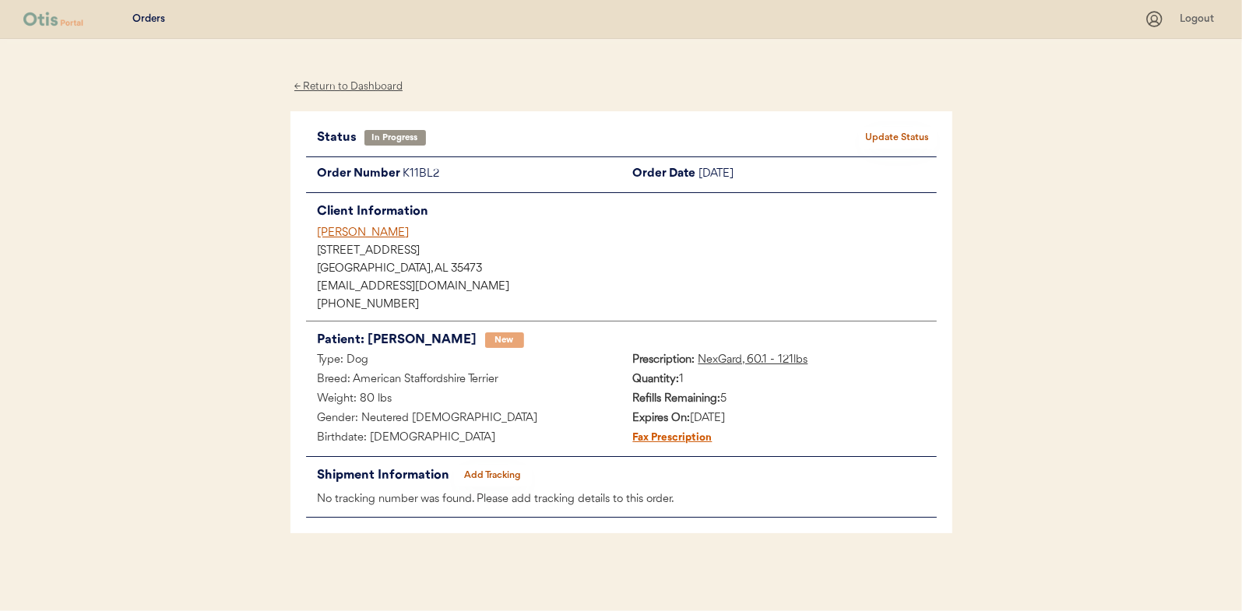
click at [342, 86] on div "← Return to Dashboard" at bounding box center [349, 87] width 117 height 18
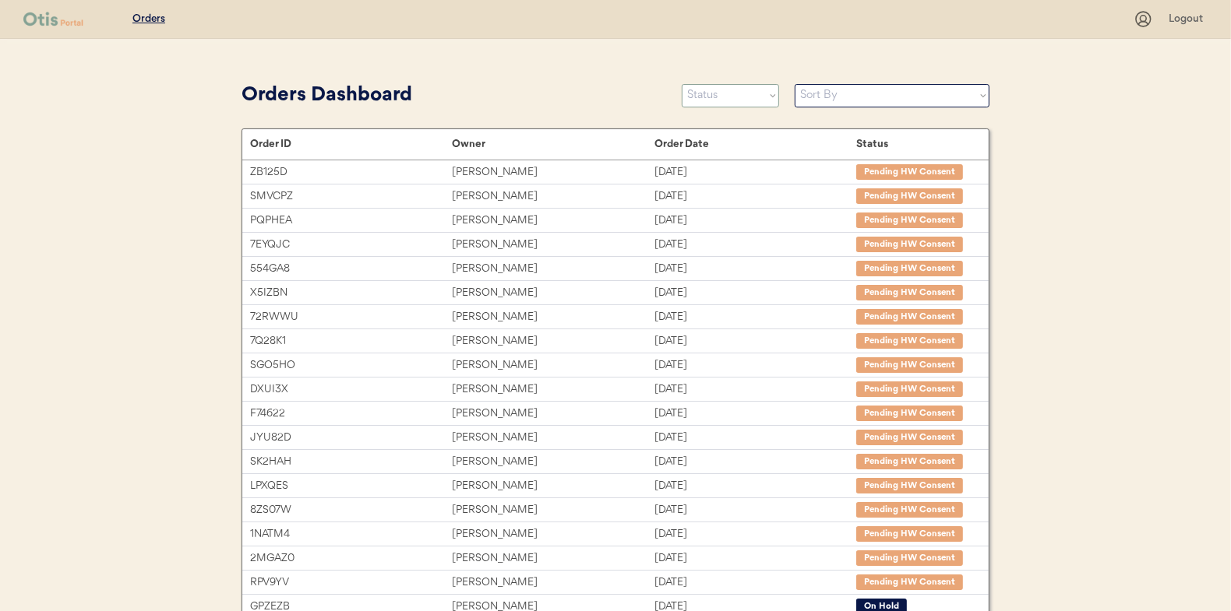
click at [721, 93] on select "Status On Hold New In Progress Complete Pending HW Consent Canceled" at bounding box center [730, 95] width 97 height 23
select select ""new""
click at [682, 84] on select "Status On Hold New In Progress Complete Pending HW Consent Canceled" at bounding box center [730, 95] width 97 height 23
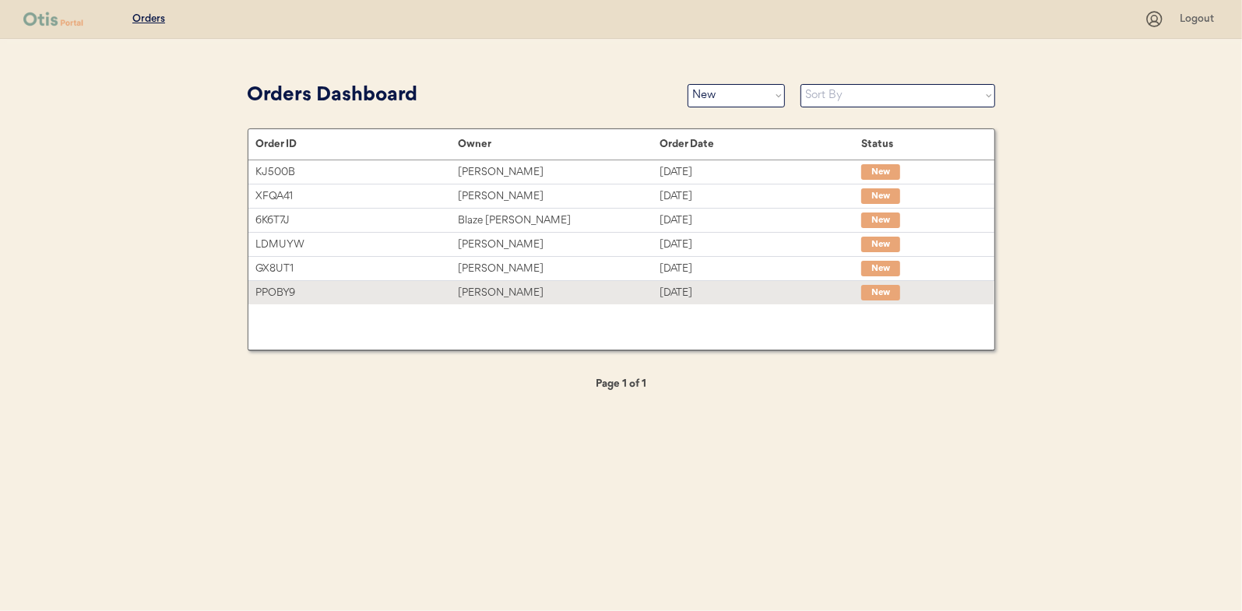
click at [473, 292] on div "[PERSON_NAME]" at bounding box center [559, 293] width 202 height 18
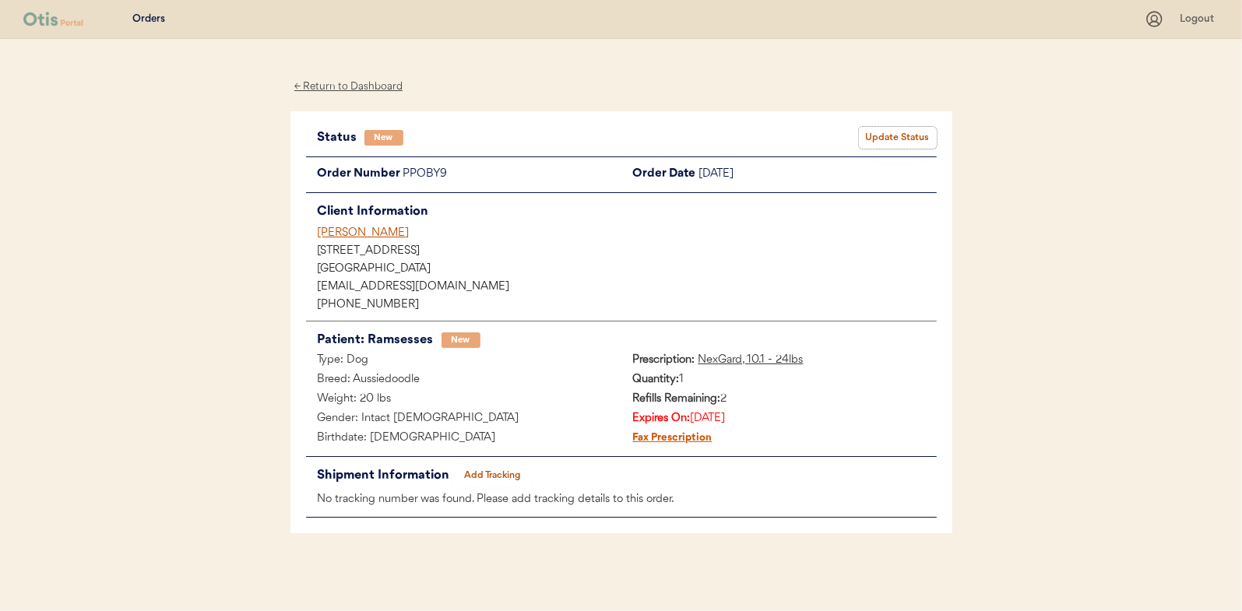
click at [891, 143] on button "Update Status" at bounding box center [898, 138] width 78 height 22
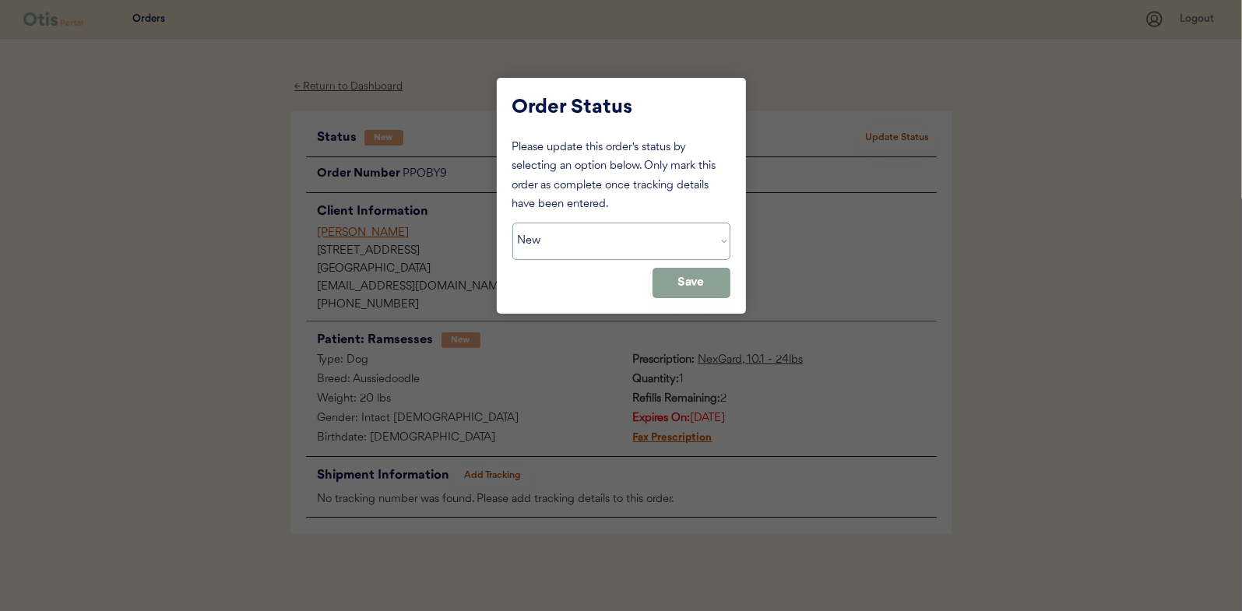
click at [525, 249] on select "Status On Hold New In Progress Complete Pending HW Consent Canceled" at bounding box center [622, 241] width 218 height 37
select select ""in_progress""
click at [513, 223] on select "Status On Hold New In Progress Complete Pending HW Consent Canceled" at bounding box center [622, 241] width 218 height 37
click at [721, 277] on button "Save" at bounding box center [692, 283] width 78 height 30
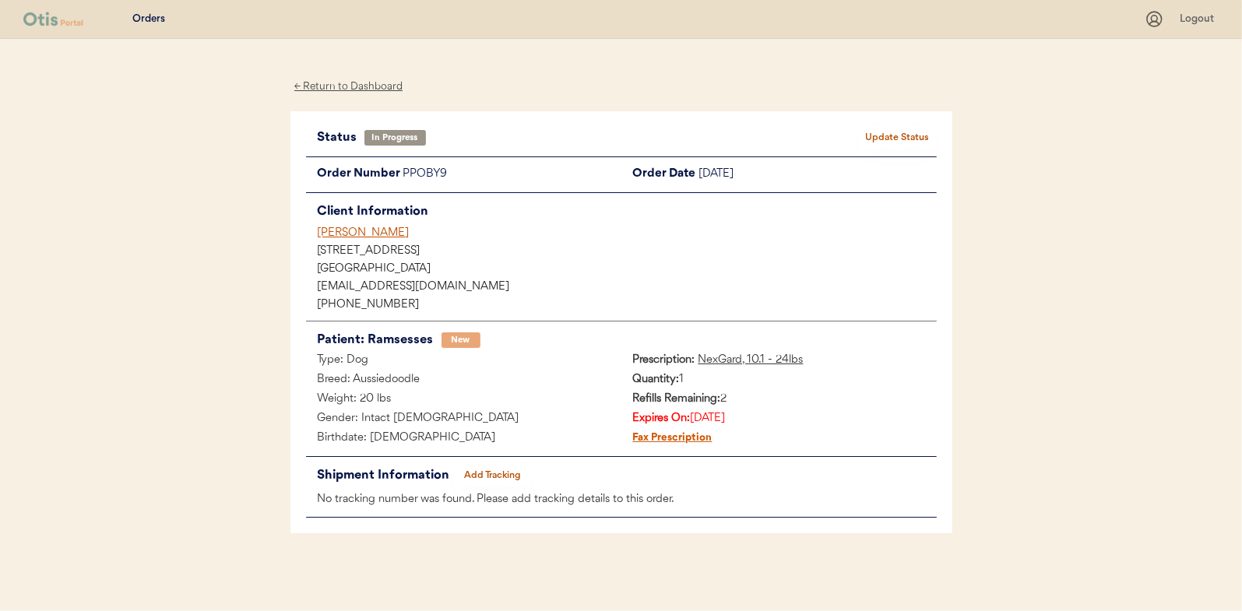
click at [351, 86] on div "← Return to Dashboard" at bounding box center [349, 87] width 117 height 18
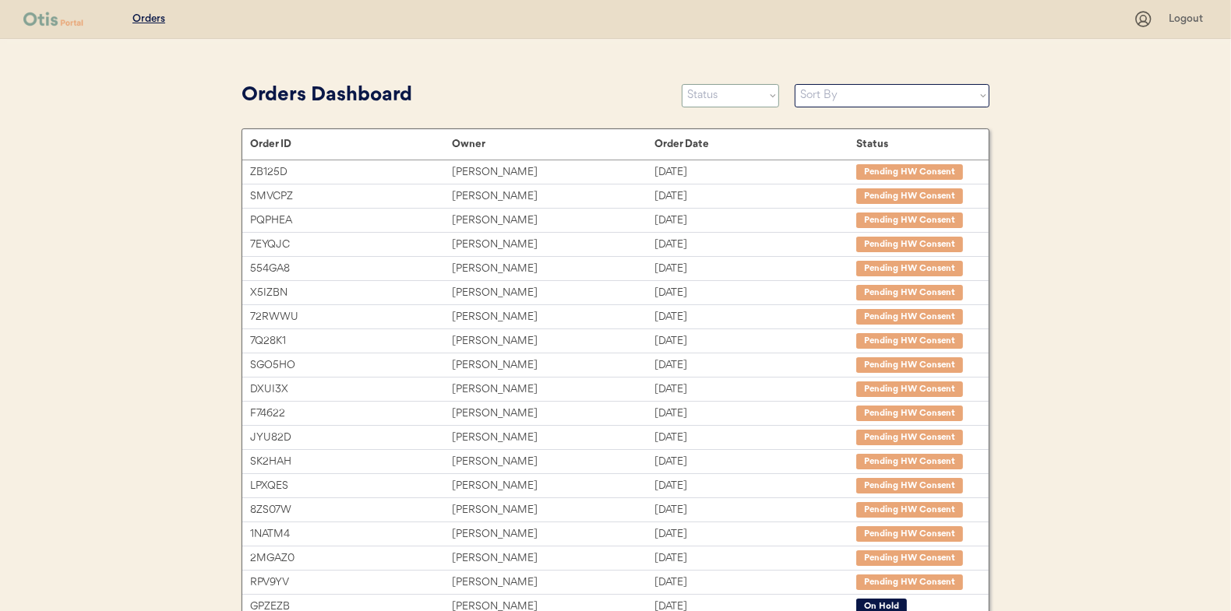
click at [709, 96] on select "Status On Hold New In Progress Complete Pending HW Consent Canceled" at bounding box center [730, 95] width 97 height 23
select select ""new""
click at [682, 84] on select "Status On Hold New In Progress Complete Pending HW Consent Canceled" at bounding box center [730, 95] width 97 height 23
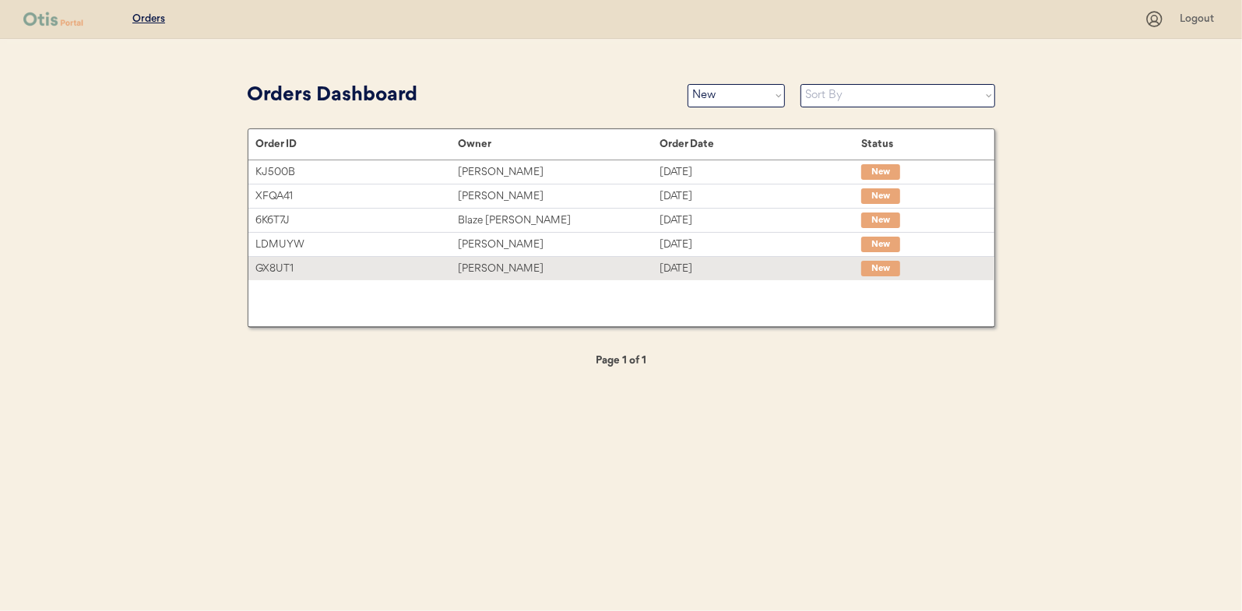
click at [485, 273] on div "[PERSON_NAME]" at bounding box center [559, 269] width 202 height 18
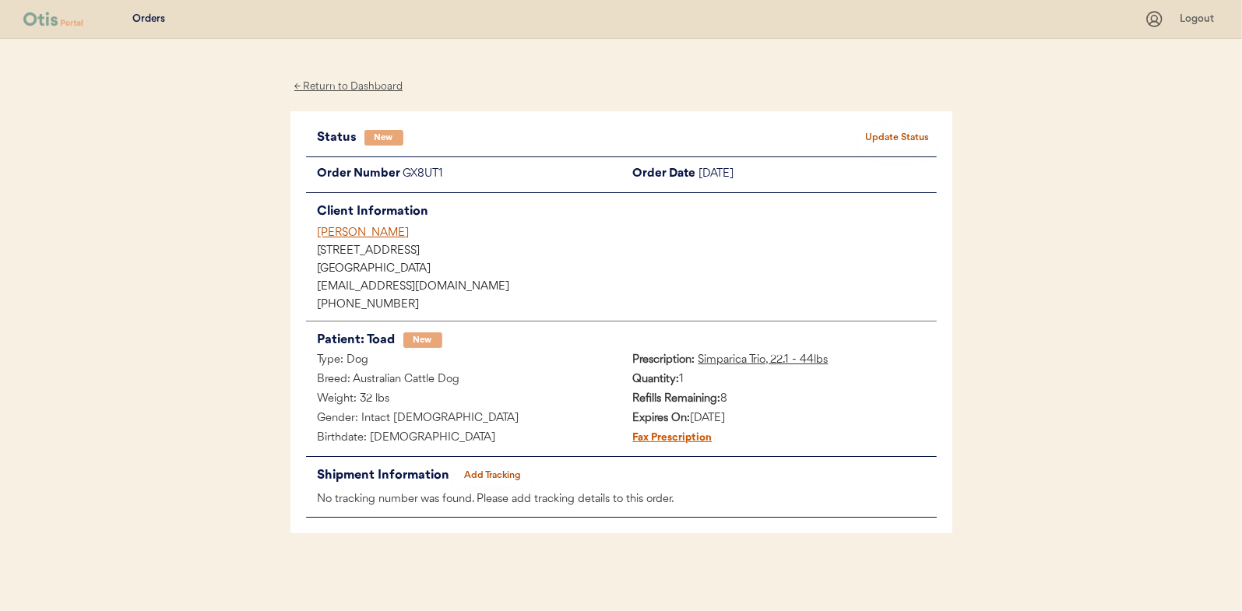
click at [886, 136] on button "Update Status" at bounding box center [898, 138] width 78 height 22
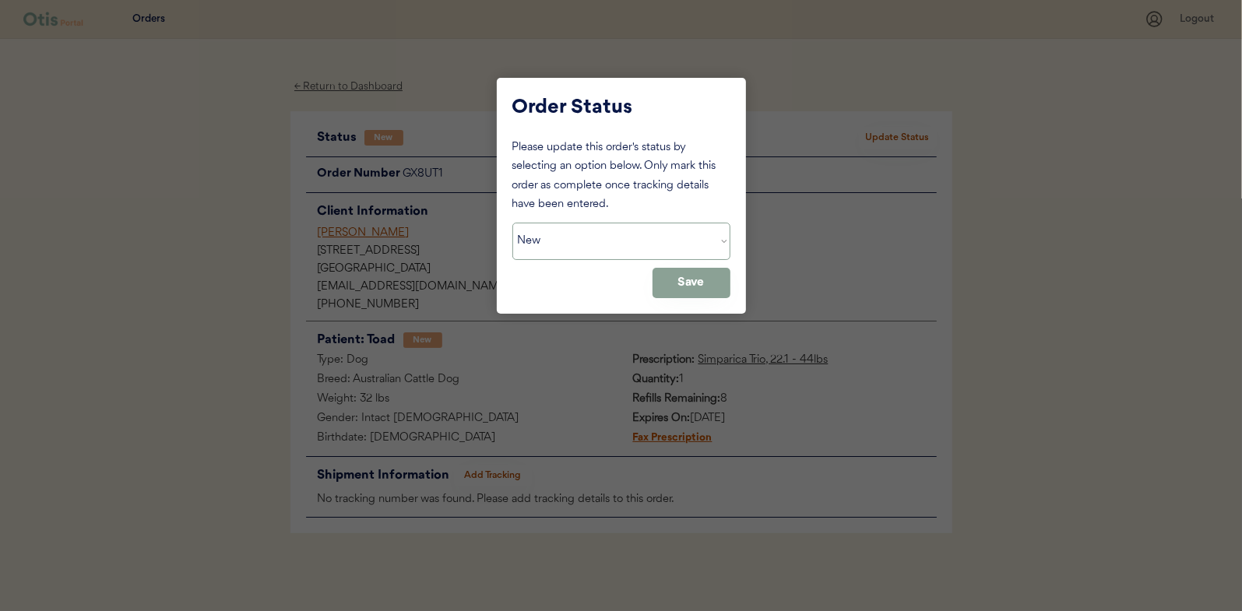
click at [552, 245] on select "Status On Hold New In Progress Complete Pending HW Consent Canceled" at bounding box center [622, 241] width 218 height 37
select select ""in_progress""
click at [513, 223] on select "Status On Hold New In Progress Complete Pending HW Consent Canceled" at bounding box center [622, 241] width 218 height 37
click at [700, 284] on button "Save" at bounding box center [692, 283] width 78 height 30
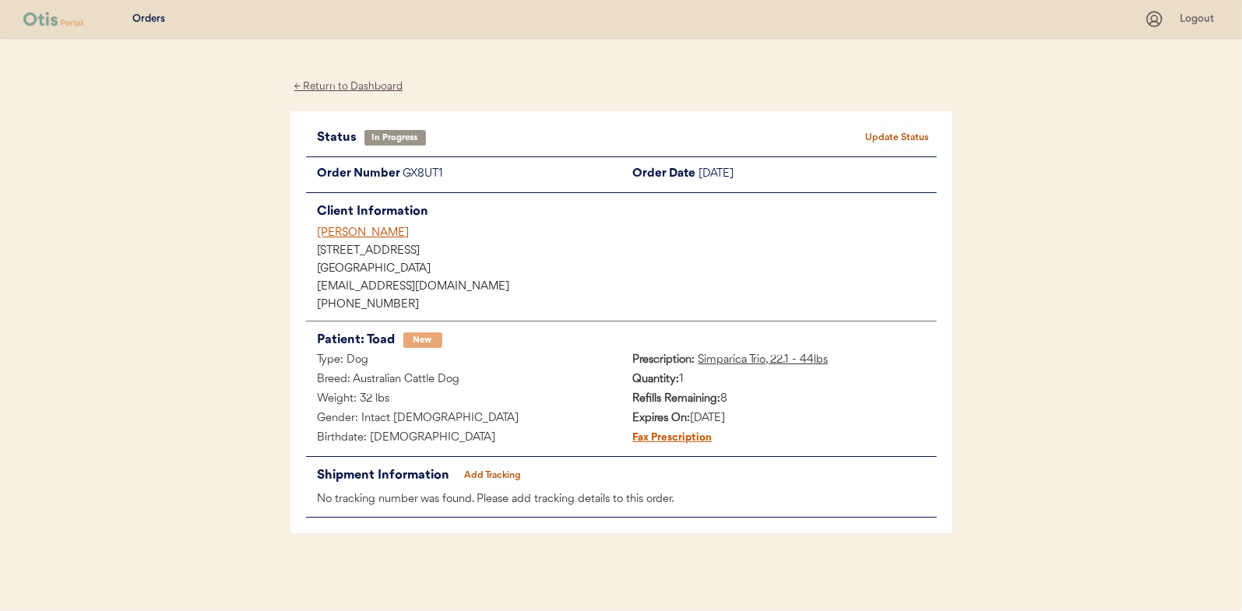
click at [357, 81] on div "← Return to Dashboard" at bounding box center [349, 87] width 117 height 18
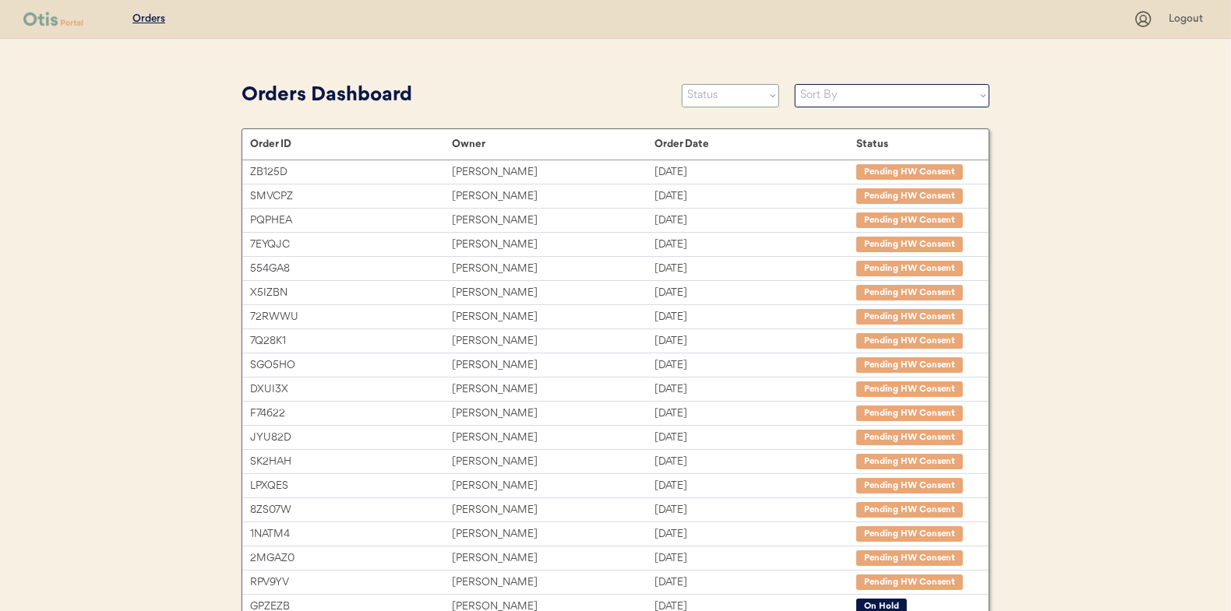
click at [732, 88] on select "Status On Hold New In Progress Complete Pending HW Consent Canceled" at bounding box center [730, 95] width 97 height 23
select select ""new""
click at [682, 84] on select "Status On Hold New In Progress Complete Pending HW Consent Canceled" at bounding box center [730, 95] width 97 height 23
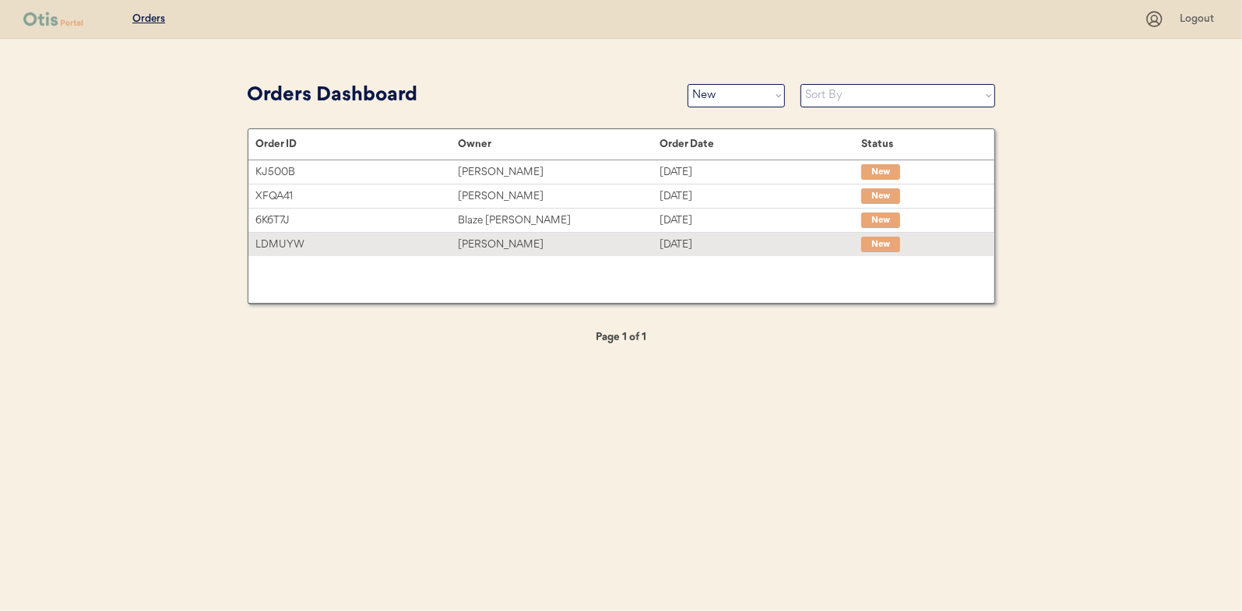
click at [488, 248] on div "[PERSON_NAME]" at bounding box center [559, 245] width 202 height 18
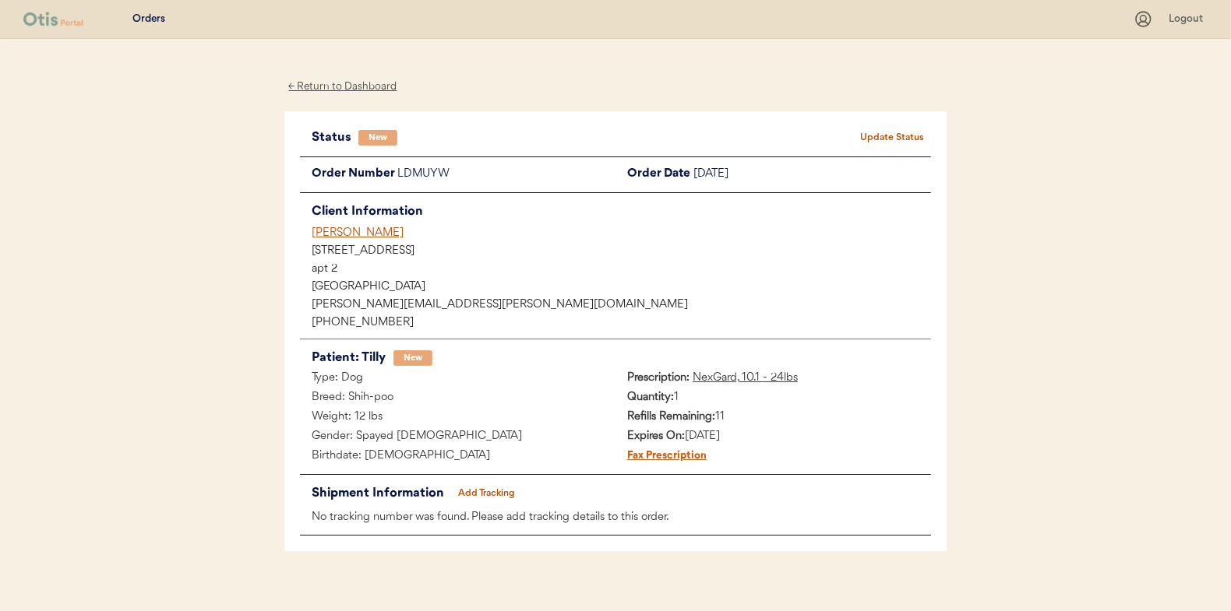
click at [877, 135] on button "Update Status" at bounding box center [892, 138] width 78 height 22
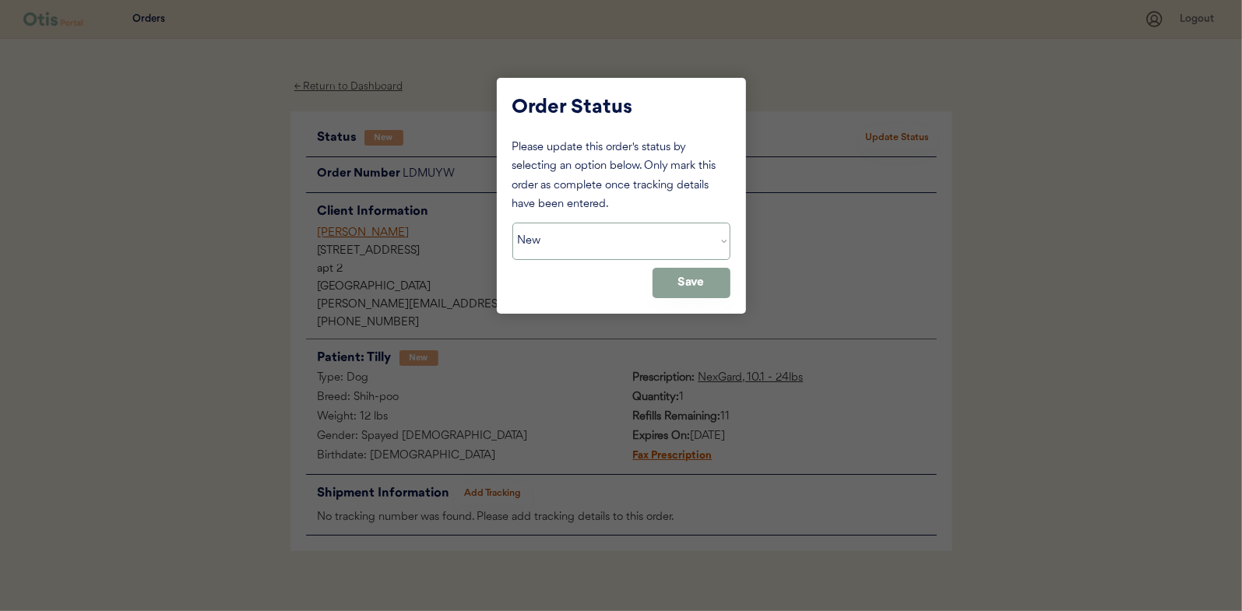
click at [564, 248] on select "Status On Hold New In Progress Complete Pending HW Consent Canceled" at bounding box center [622, 241] width 218 height 37
select select ""in_progress""
click at [513, 223] on select "Status On Hold New In Progress Complete Pending HW Consent Canceled" at bounding box center [622, 241] width 218 height 37
click at [686, 280] on button "Save" at bounding box center [692, 283] width 78 height 30
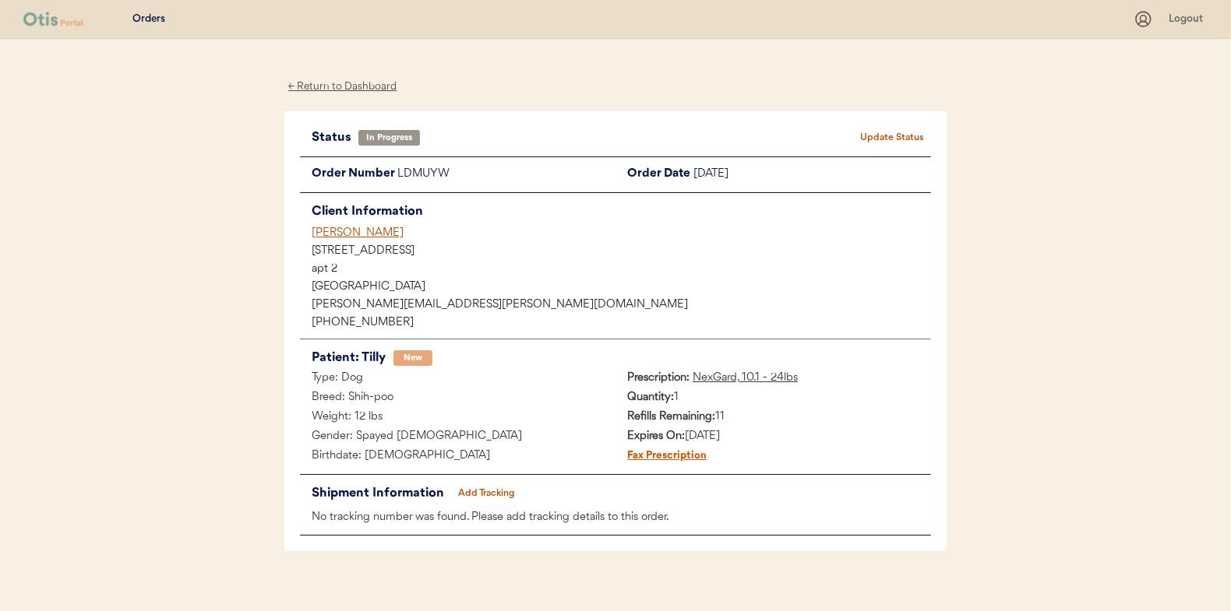
click at [321, 80] on div "← Return to Dashboard" at bounding box center [342, 87] width 117 height 18
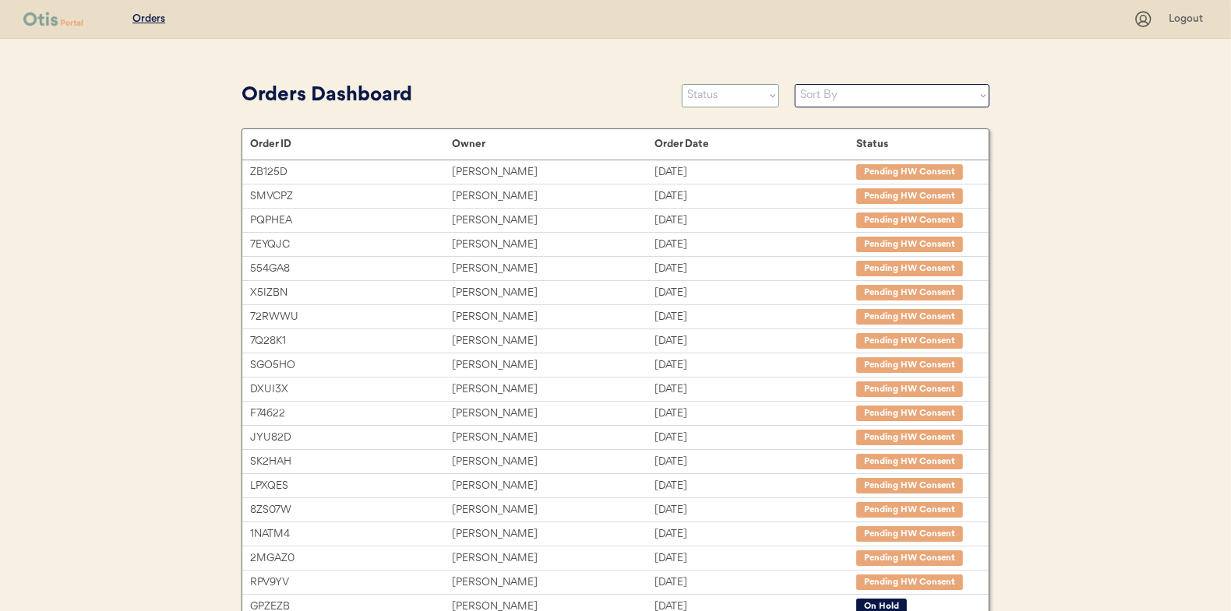
click at [724, 94] on select "Status On Hold New In Progress Complete Pending HW Consent Canceled" at bounding box center [730, 95] width 97 height 23
select select ""new""
click at [682, 84] on select "Status On Hold New In Progress Complete Pending HW Consent Canceled" at bounding box center [730, 95] width 97 height 23
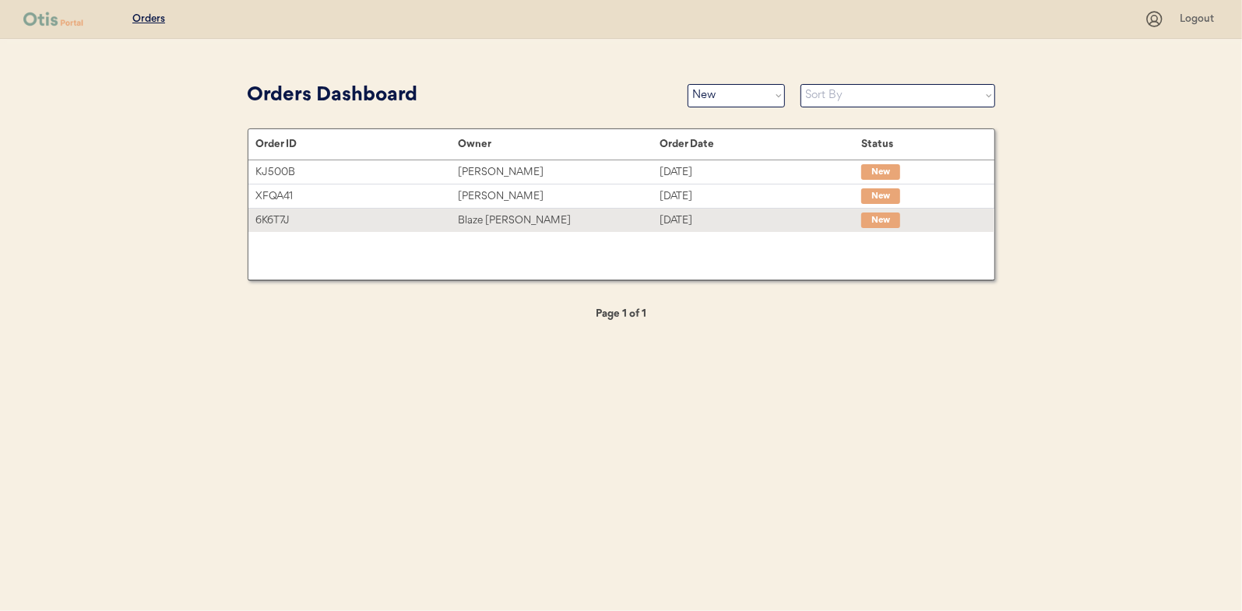
click at [489, 227] on div "Blaze [PERSON_NAME]" at bounding box center [559, 221] width 202 height 18
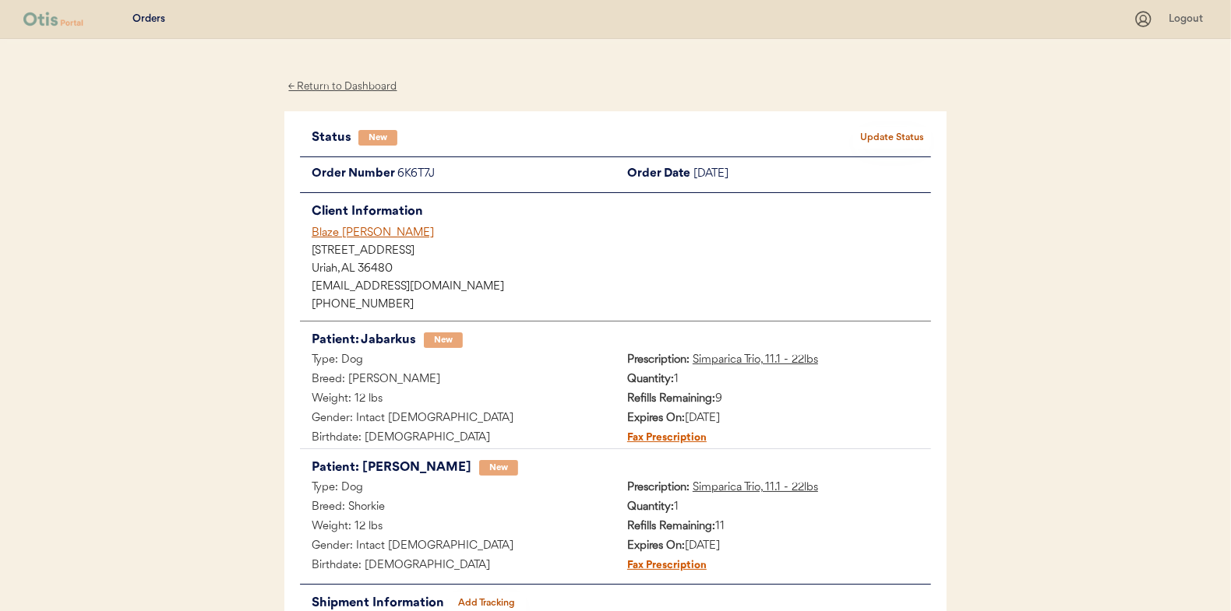
click at [885, 132] on button "Update Status" at bounding box center [892, 138] width 78 height 22
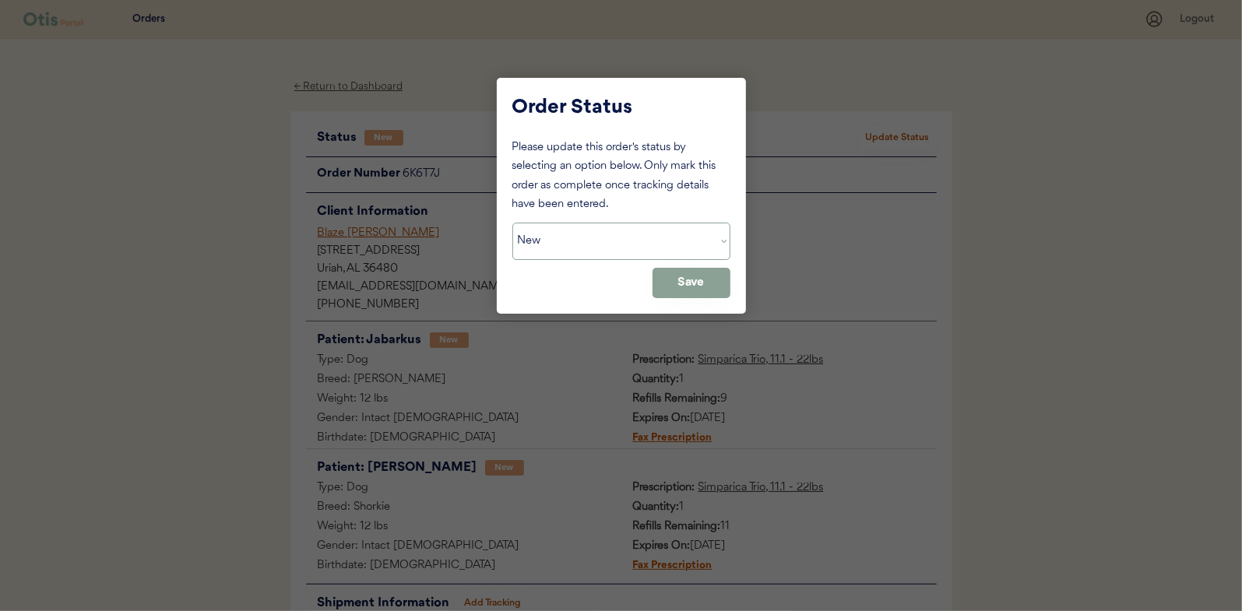
click at [548, 253] on select "Status On Hold New In Progress Complete Pending HW Consent Canceled" at bounding box center [622, 241] width 218 height 37
select select ""in_progress""
click at [513, 223] on select "Status On Hold New In Progress Complete Pending HW Consent Canceled" at bounding box center [622, 241] width 218 height 37
click at [684, 271] on button "Save" at bounding box center [692, 283] width 78 height 30
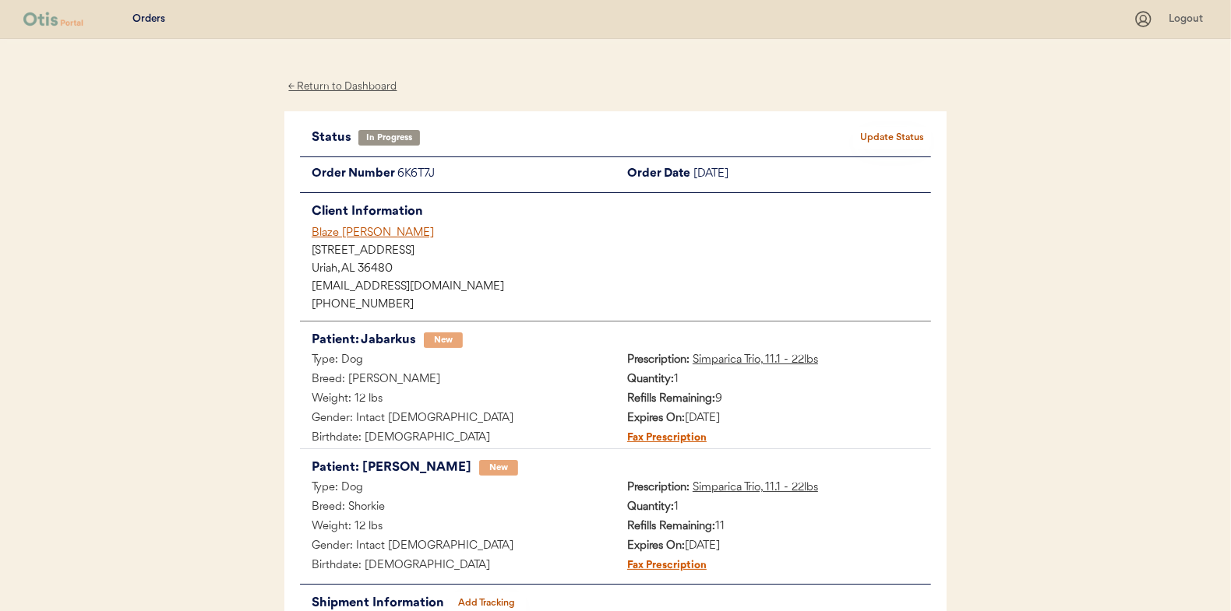
click at [346, 87] on div "← Return to Dashboard" at bounding box center [342, 87] width 117 height 18
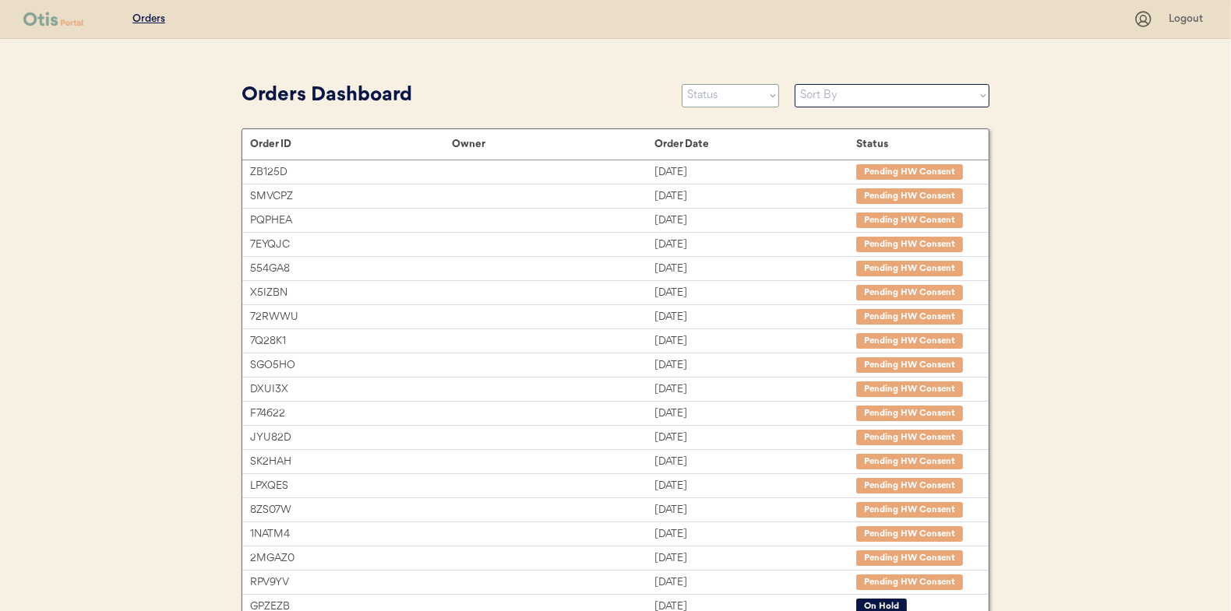
click at [717, 100] on select "Status On Hold New In Progress Complete Pending HW Consent Canceled" at bounding box center [730, 95] width 97 height 23
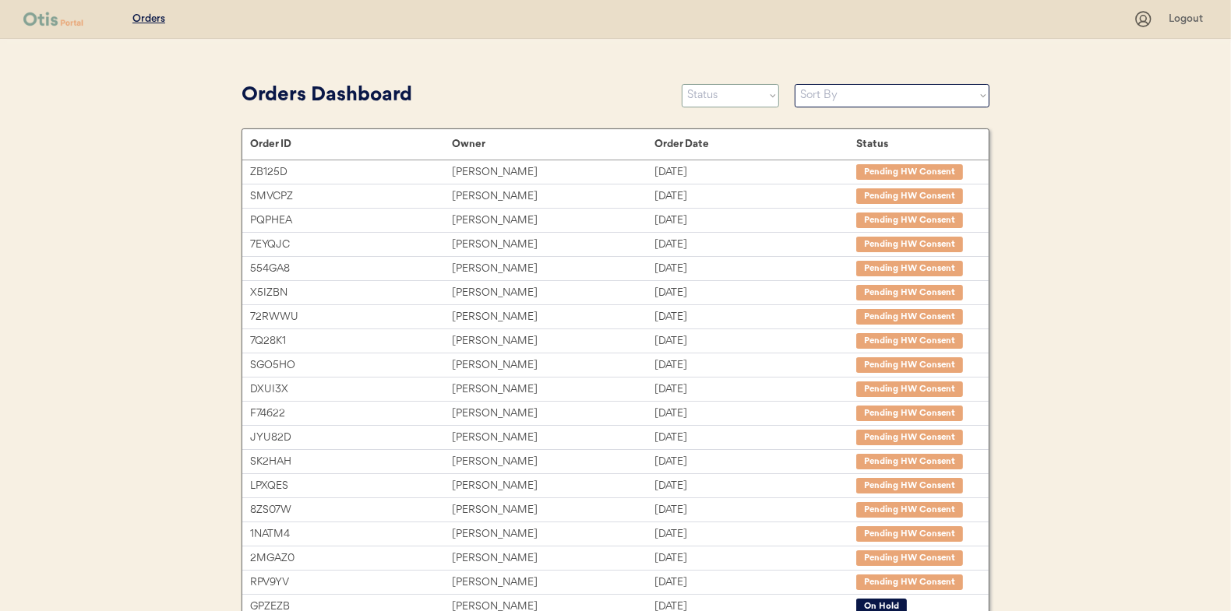
select select ""new""
click at [682, 84] on select "Status On Hold New In Progress Complete Pending HW Consent Canceled" at bounding box center [730, 95] width 97 height 23
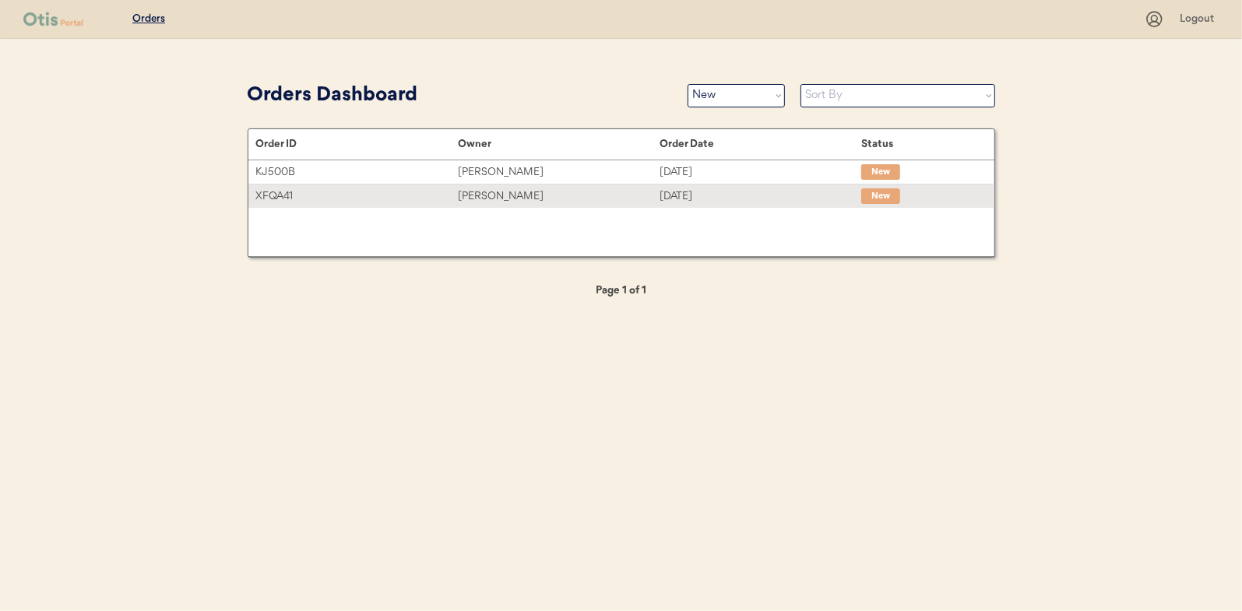
click at [502, 188] on div "[PERSON_NAME]" at bounding box center [559, 197] width 202 height 18
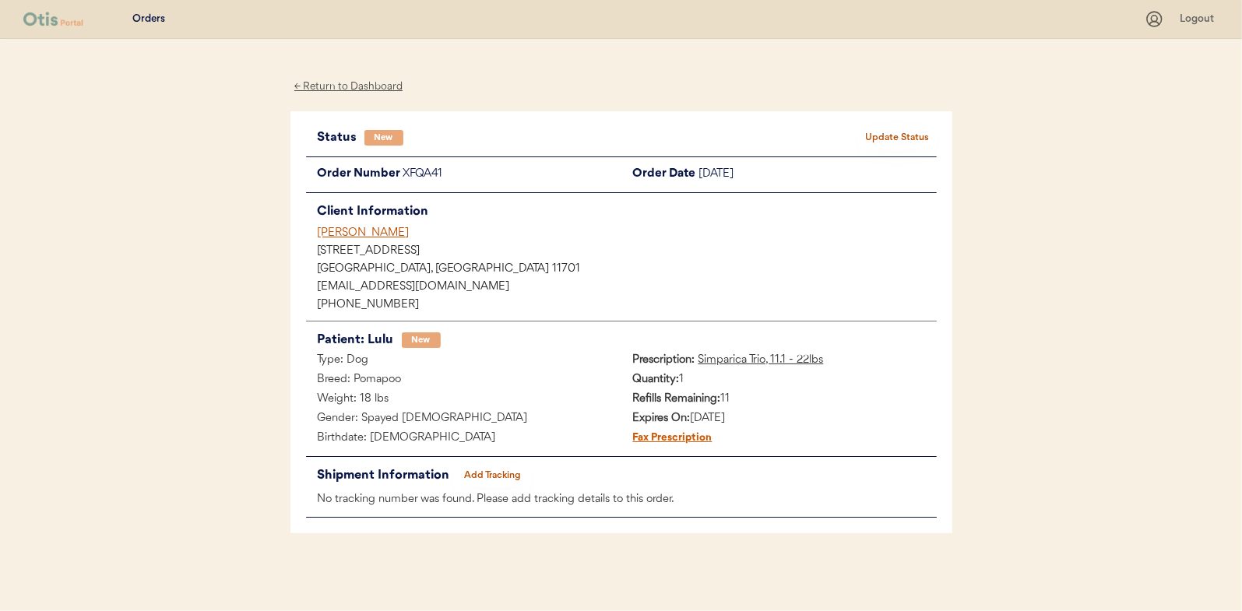
click at [904, 131] on button "Update Status" at bounding box center [898, 138] width 78 height 22
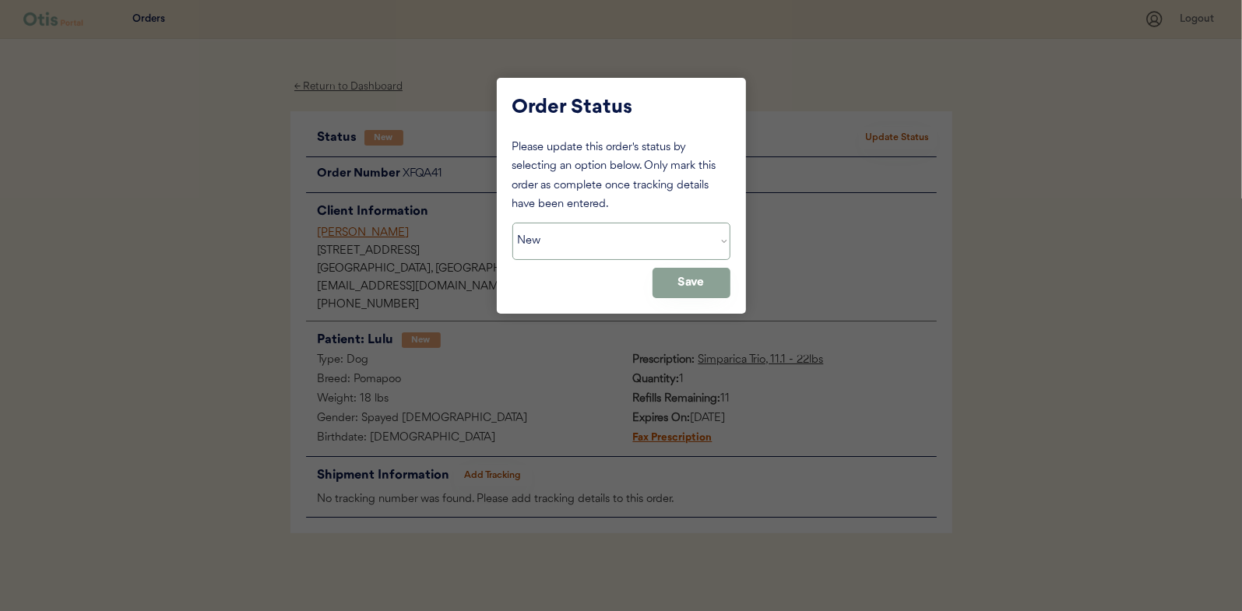
click at [568, 240] on select "Status On Hold New In Progress Complete Pending HW Consent Canceled" at bounding box center [622, 241] width 218 height 37
select select ""in_progress""
click at [513, 223] on select "Status On Hold New In Progress Complete Pending HW Consent Canceled" at bounding box center [622, 241] width 218 height 37
click at [682, 284] on button "Save" at bounding box center [692, 283] width 78 height 30
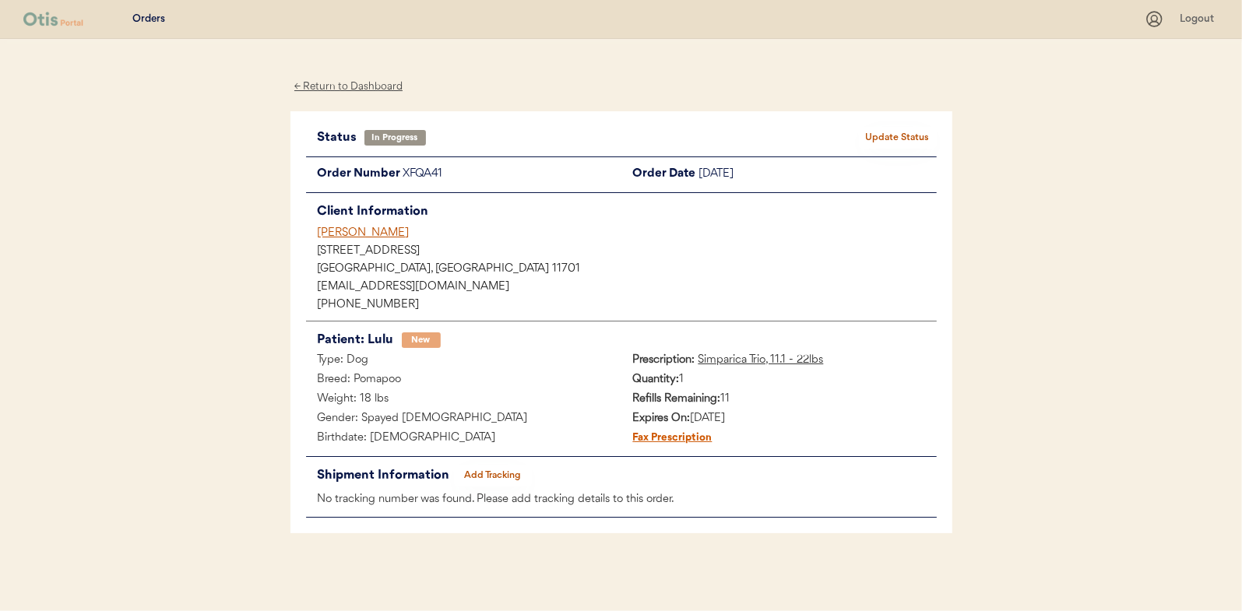
click at [347, 86] on div "← Return to Dashboard" at bounding box center [349, 87] width 117 height 18
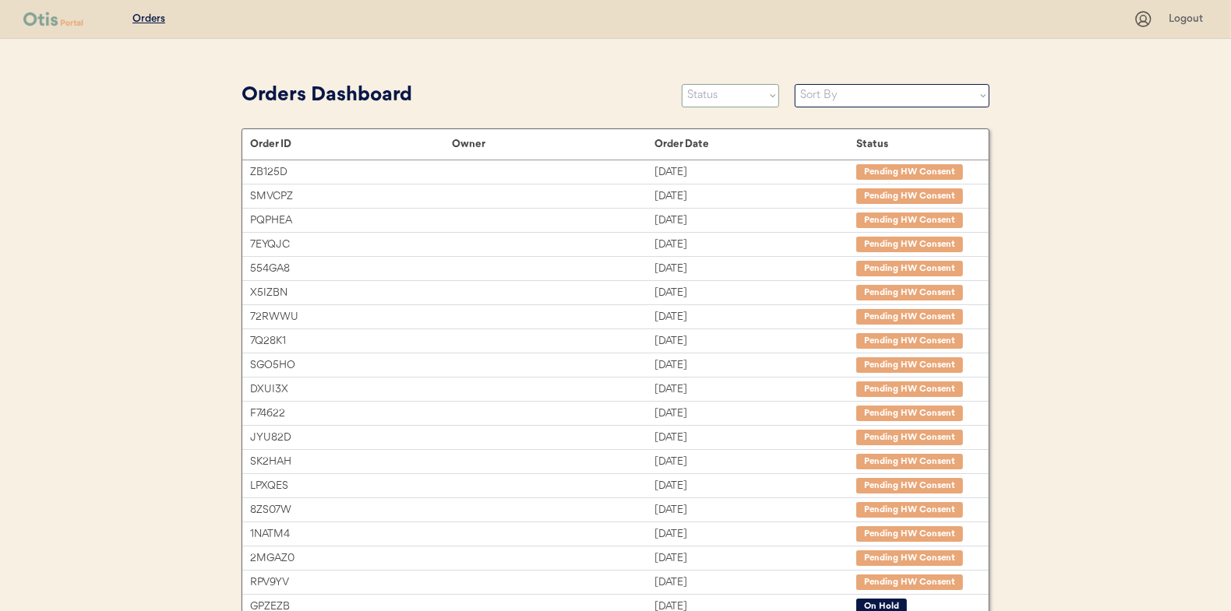
click at [714, 100] on select "Status On Hold New In Progress Complete Pending HW Consent Canceled" at bounding box center [730, 95] width 97 height 23
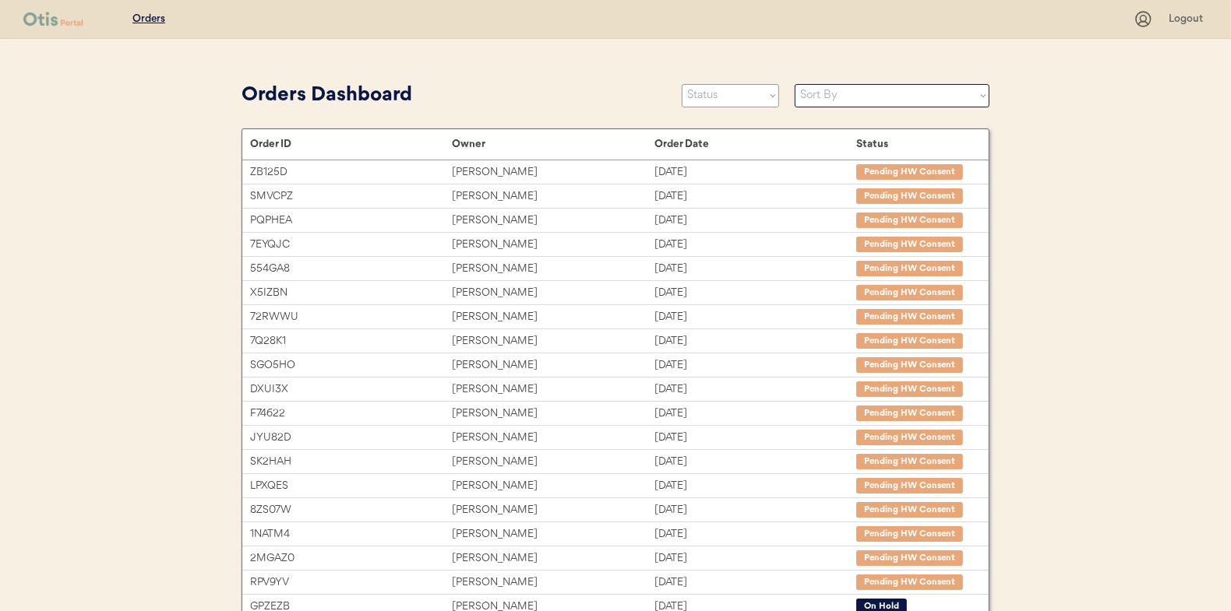
select select ""new""
click at [682, 84] on select "Status On Hold New In Progress Complete Pending HW Consent Canceled" at bounding box center [730, 95] width 97 height 23
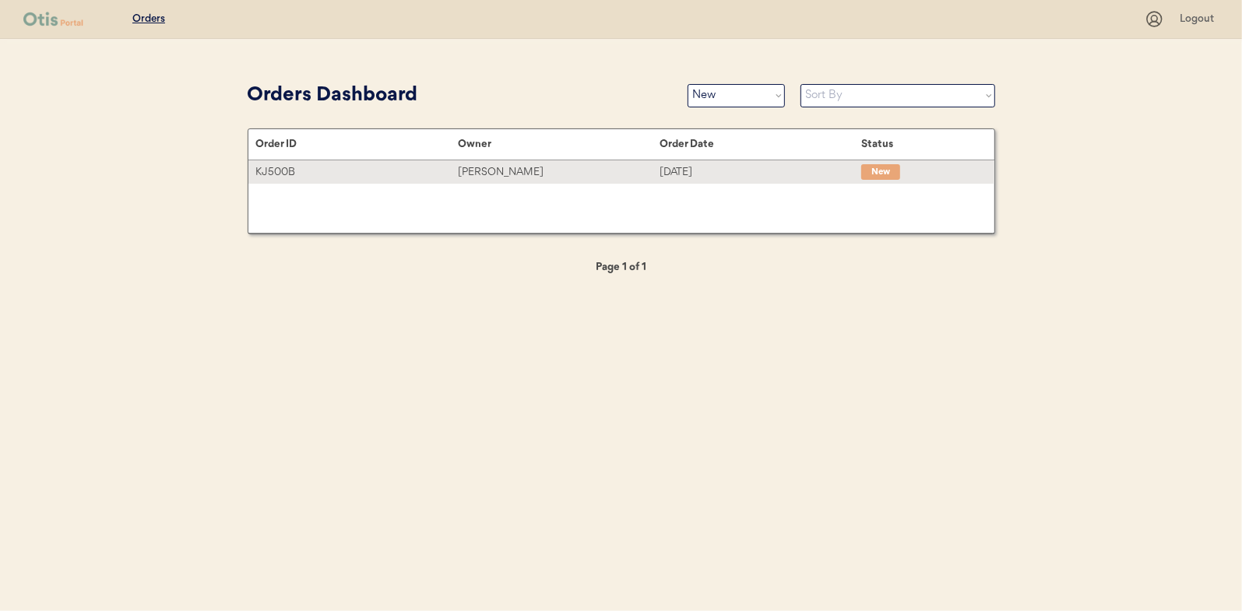
click at [507, 171] on div "[PERSON_NAME]" at bounding box center [559, 173] width 202 height 18
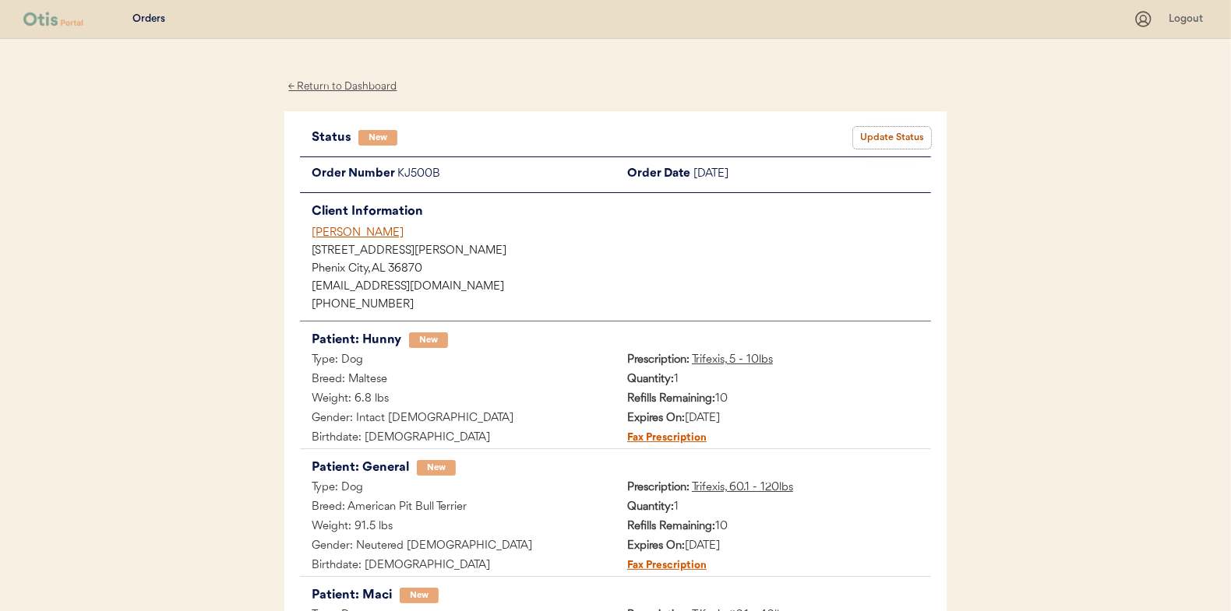
click at [897, 136] on button "Update Status" at bounding box center [892, 138] width 78 height 22
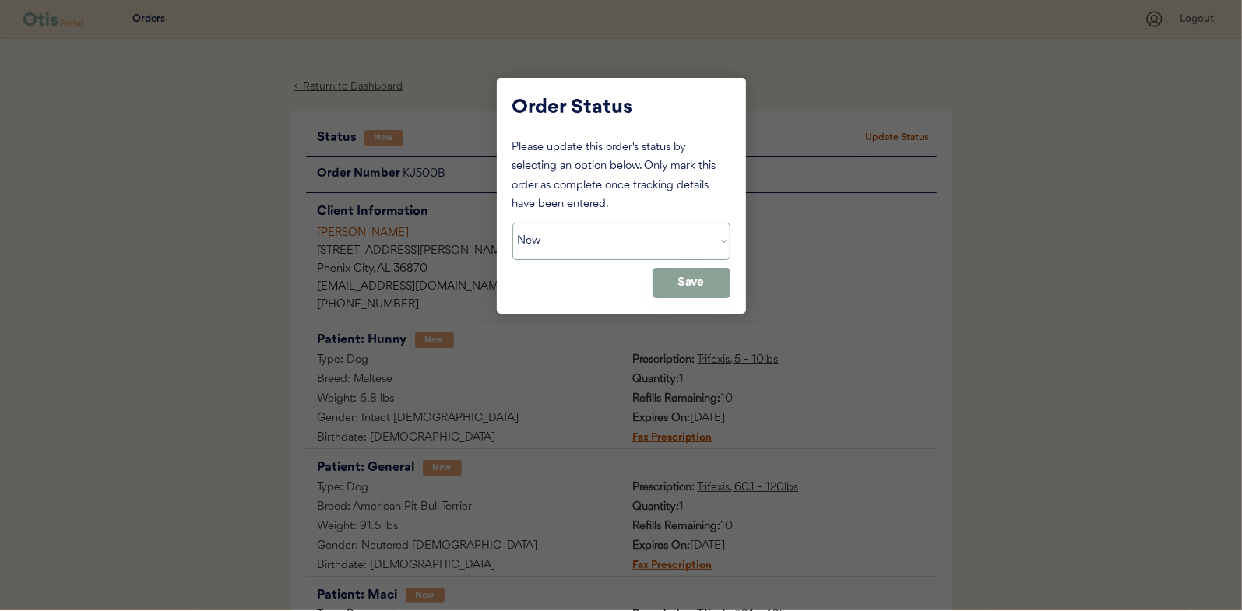
click at [583, 245] on select "Status On Hold New In Progress Complete Pending HW Consent Canceled" at bounding box center [622, 241] width 218 height 37
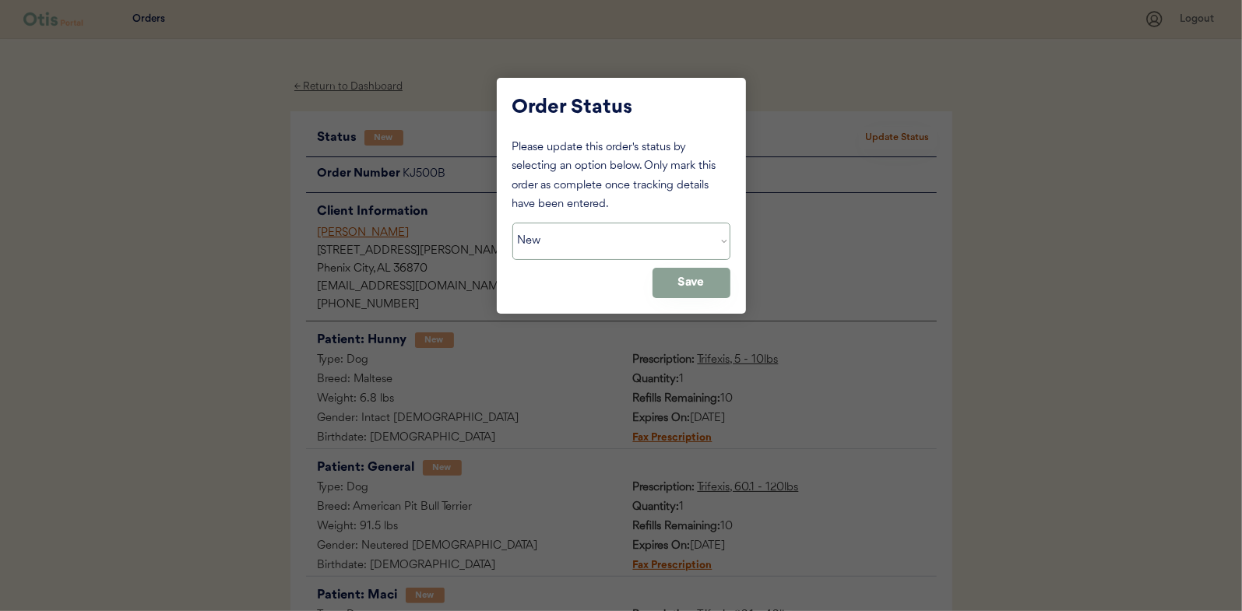
select select ""in_progress""
click at [513, 223] on select "Status On Hold New In Progress Complete Pending HW Consent Canceled" at bounding box center [622, 241] width 218 height 37
click at [696, 287] on button "Save" at bounding box center [692, 283] width 78 height 30
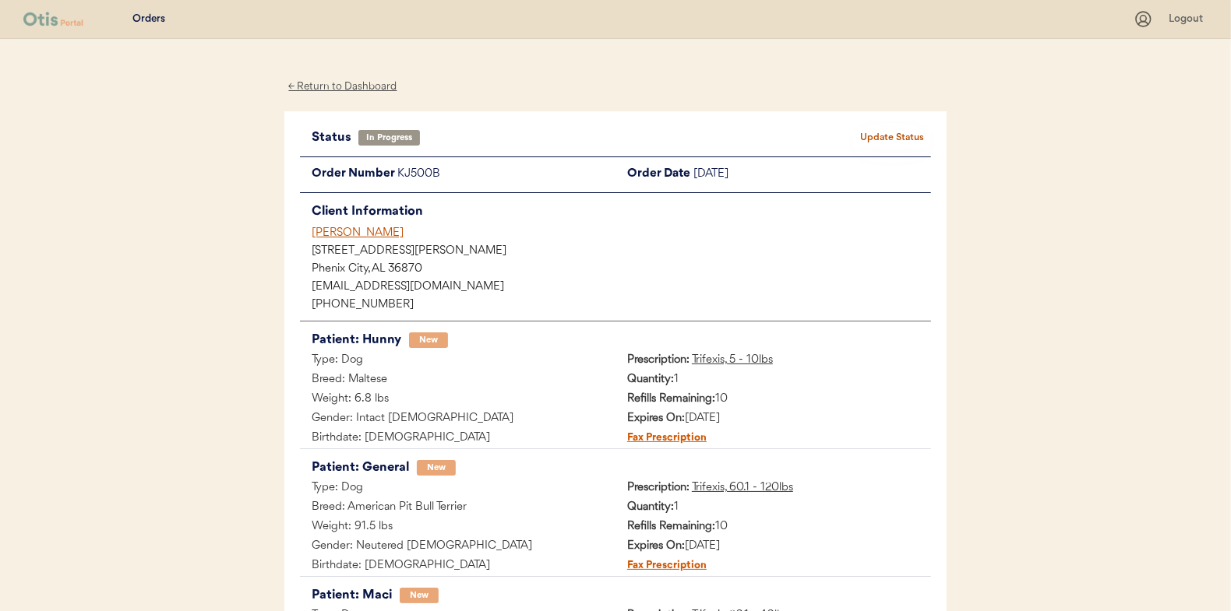
click at [331, 89] on div "← Return to Dashboard" at bounding box center [342, 87] width 117 height 18
click at [351, 85] on div "← Return to Dashboard" at bounding box center [342, 87] width 117 height 18
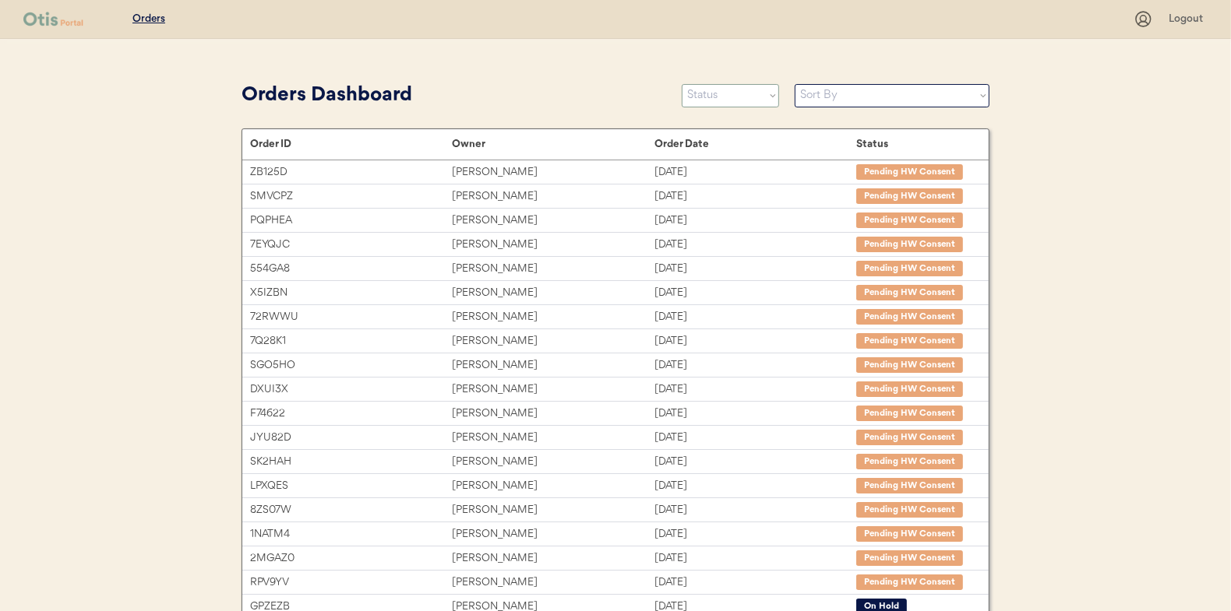
click at [709, 97] on select "Status On Hold New In Progress Complete Pending HW Consent Canceled" at bounding box center [730, 95] width 97 height 23
select select ""new""
click at [682, 84] on select "Status On Hold New In Progress Complete Pending HW Consent Canceled" at bounding box center [730, 95] width 97 height 23
